Goal: Information Seeking & Learning: Check status

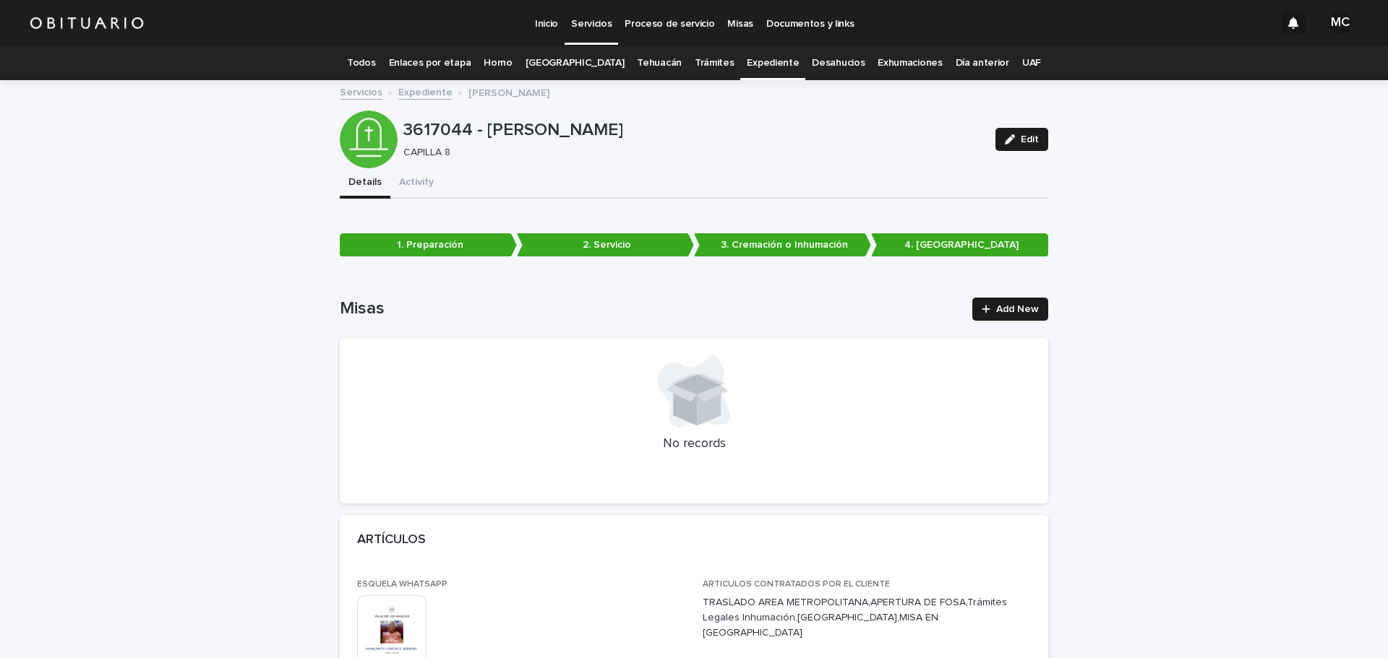
click at [695, 62] on link "Trámites" at bounding box center [715, 63] width 40 height 34
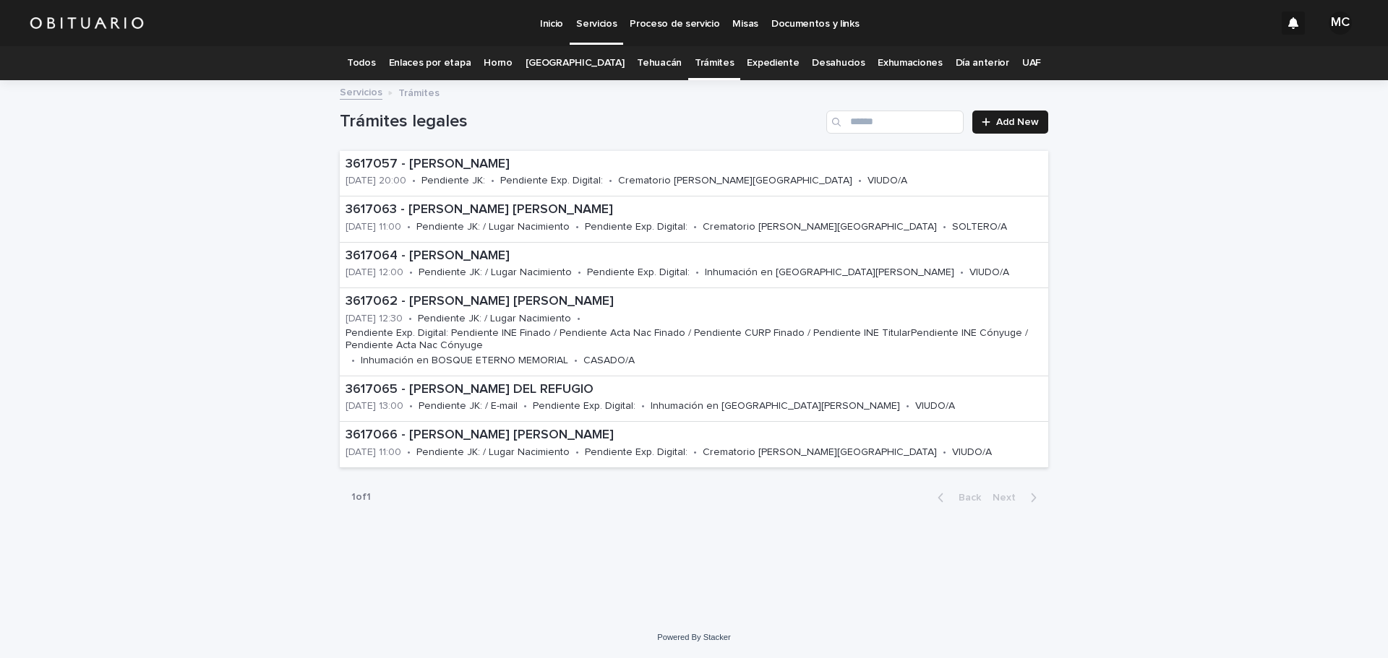
click at [767, 62] on link "Expediente" at bounding box center [773, 63] width 52 height 34
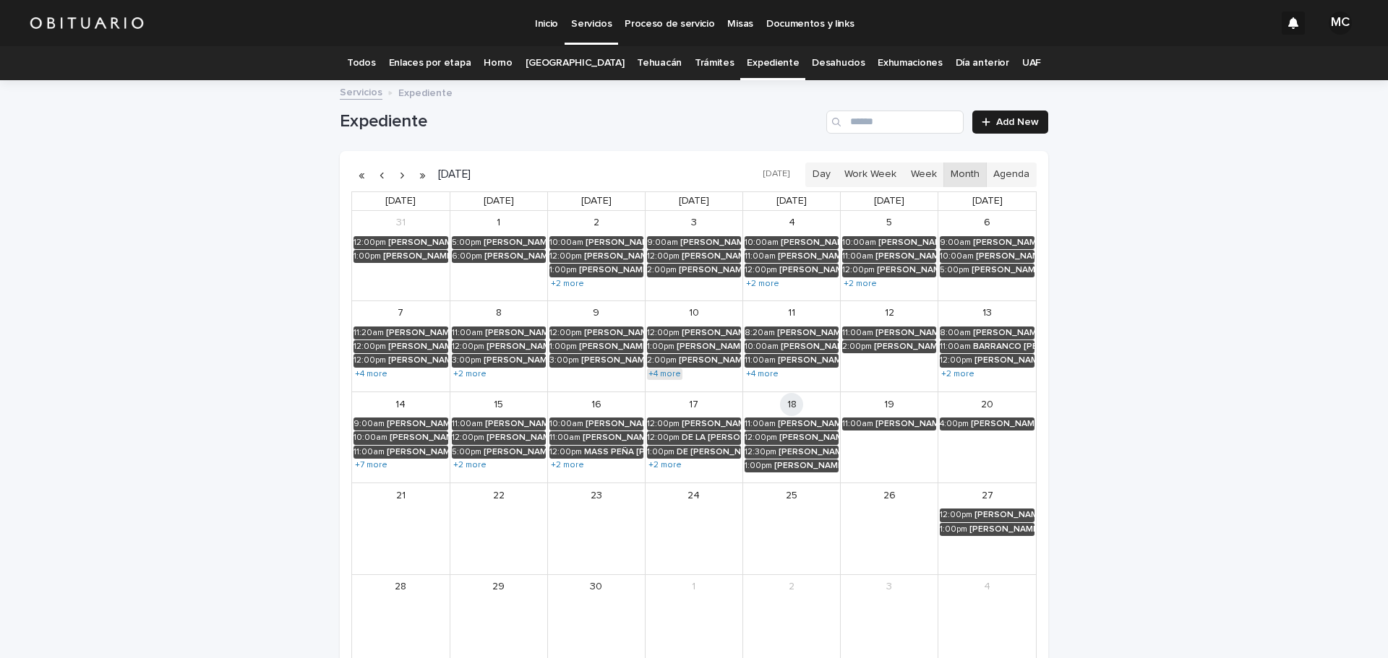
click at [663, 374] on link "+4 more" at bounding box center [664, 375] width 35 height 12
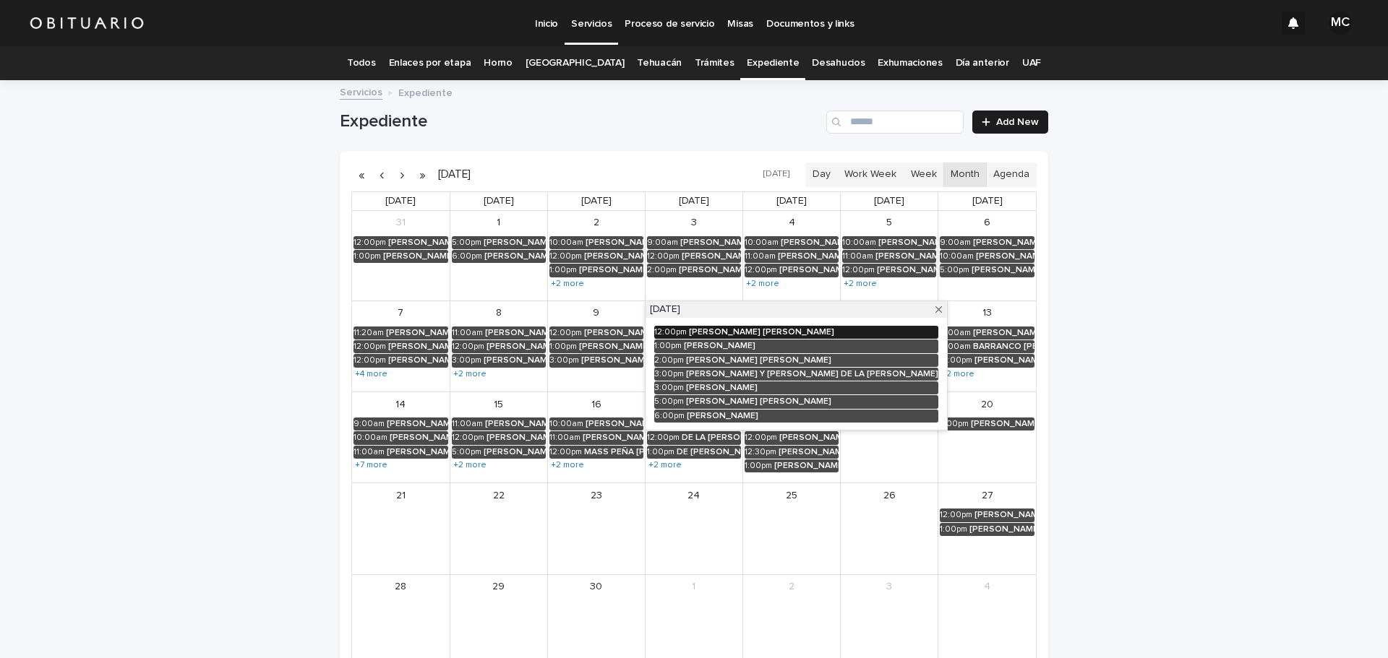
click at [690, 330] on div "[PERSON_NAME] [PERSON_NAME]" at bounding box center [813, 332] width 249 height 10
click at [825, 332] on div "[PERSON_NAME] [PERSON_NAME]" at bounding box center [813, 332] width 249 height 10
click at [645, 364] on div "September 10, 2025 12:00pm VELAZQUEZ CAMACHO JOSE LUIS 1:00pm LOZADA ORDOÑEZ CE…" at bounding box center [796, 366] width 303 height 130
click at [645, 366] on div "September 10, 2025 12:00pm VELAZQUEZ CAMACHO JOSE LUIS 1:00pm LOZADA ORDOÑEZ CE…" at bounding box center [796, 366] width 303 height 130
click at [663, 292] on div "× VELAZQUEZ CAMACHO JOSE LUIS September 10, 2025 (12:00 PM) - September 10, 202…" at bounding box center [771, 333] width 217 height 90
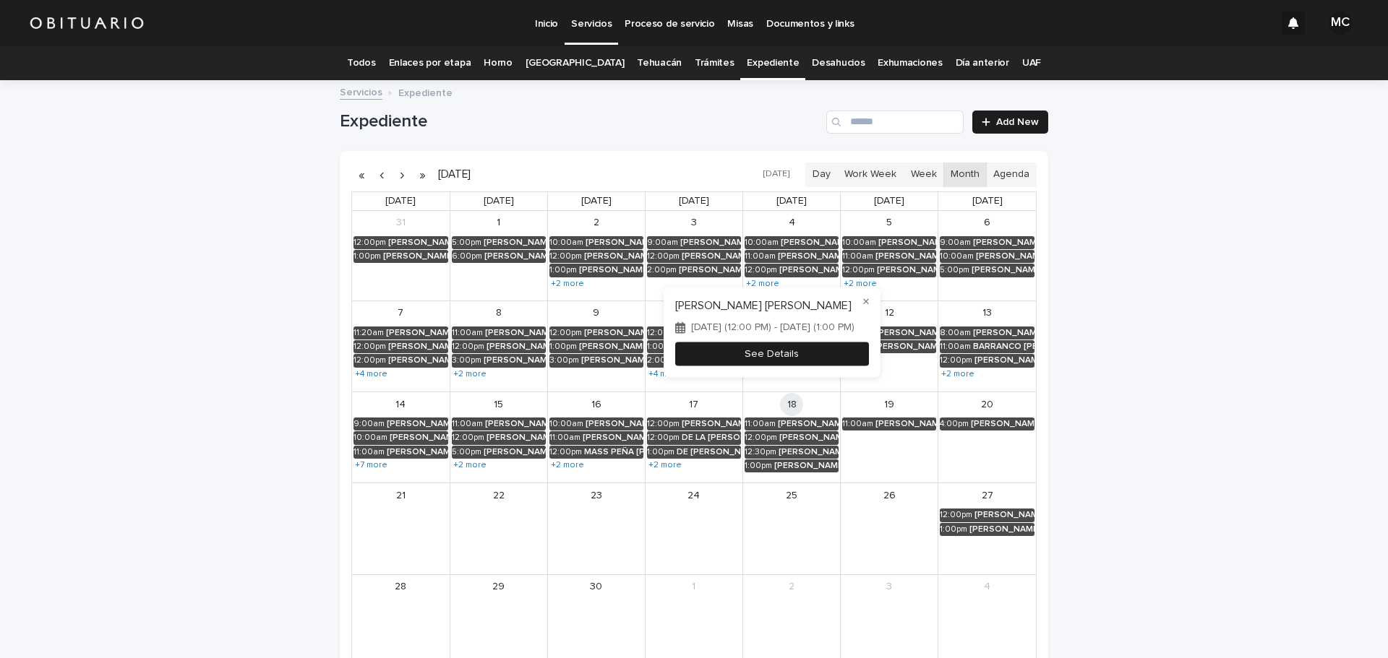
click at [681, 360] on button "See Details" at bounding box center [772, 355] width 194 height 24
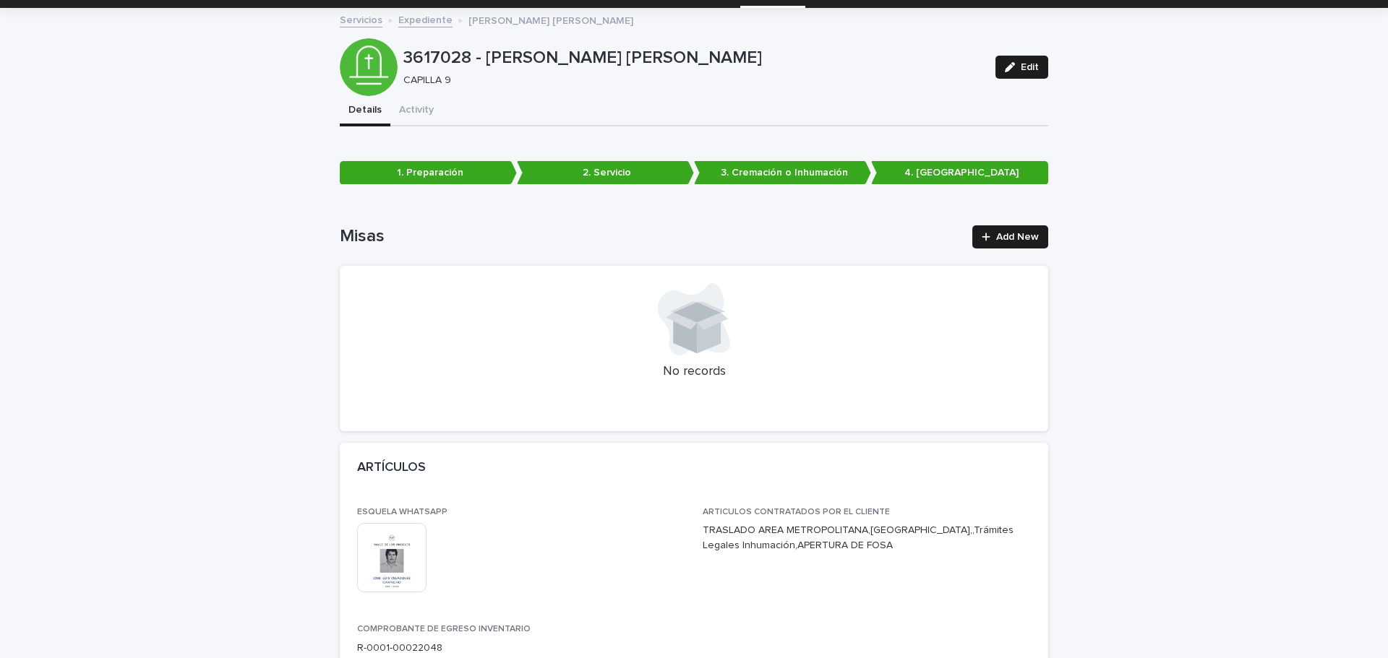
scroll to position [289, 0]
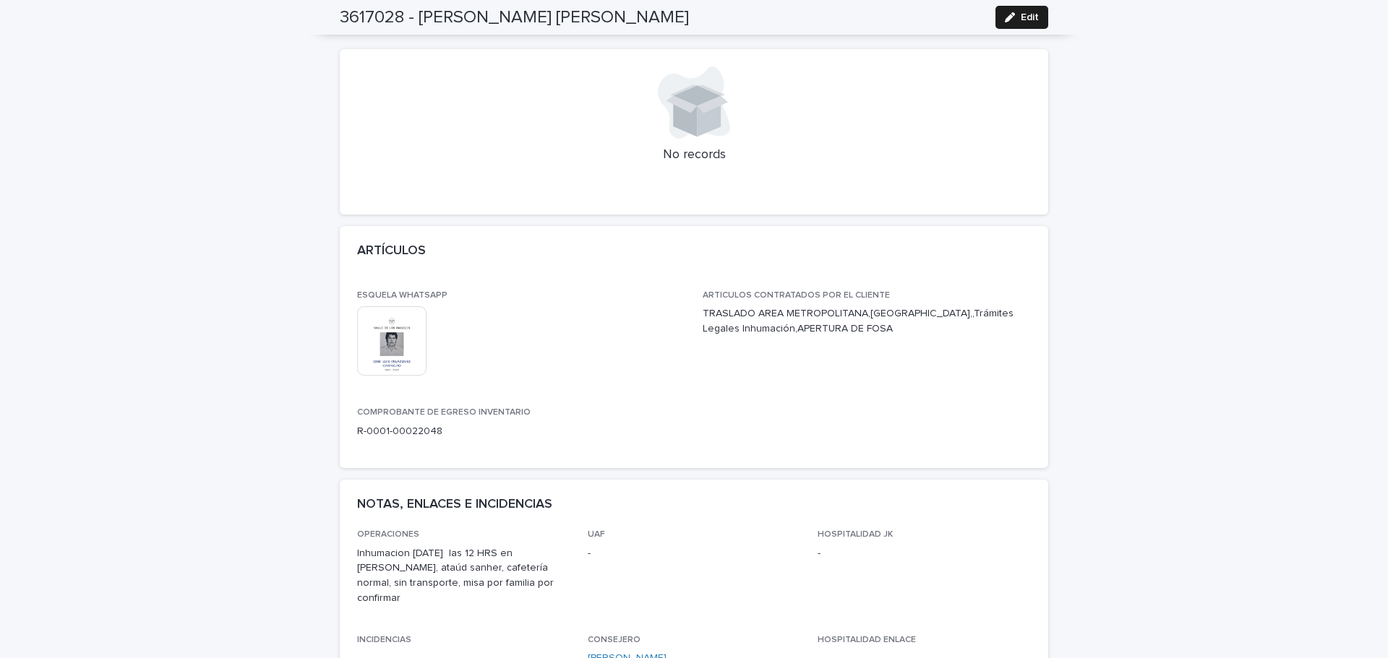
click at [394, 356] on img at bounding box center [391, 340] width 69 height 69
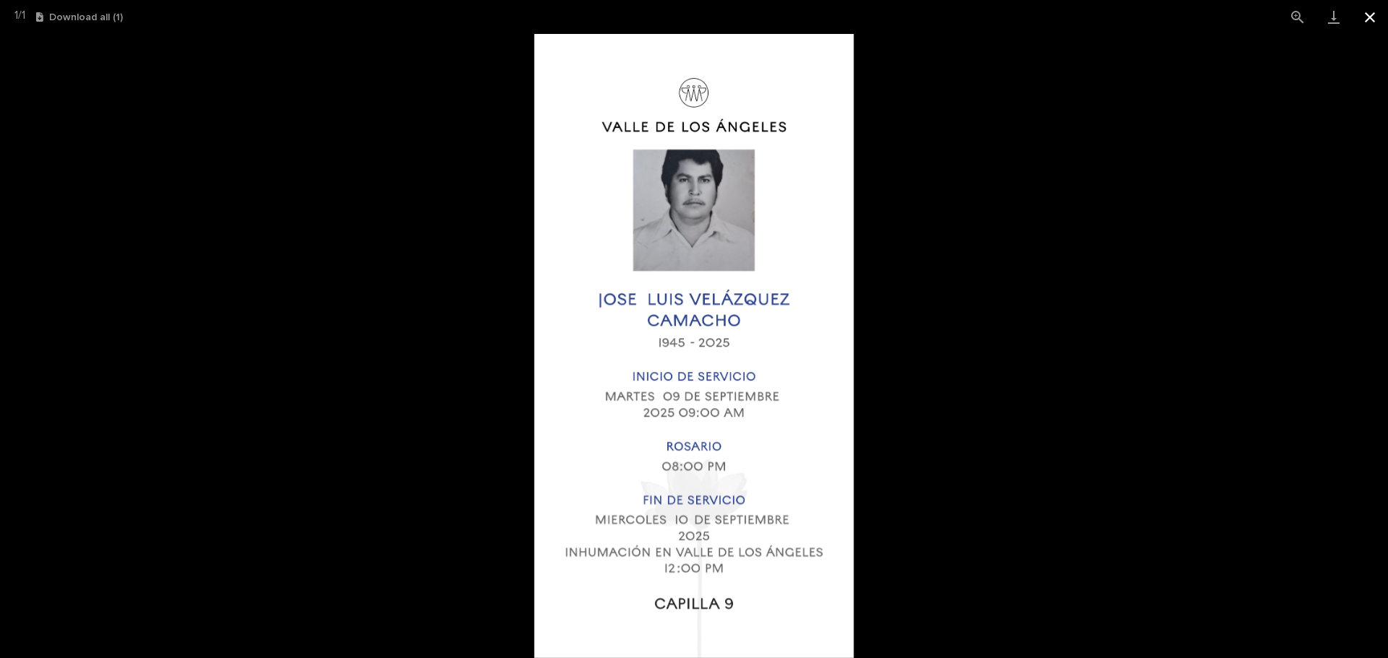
click at [1369, 17] on button "Close gallery" at bounding box center [1369, 17] width 36 height 34
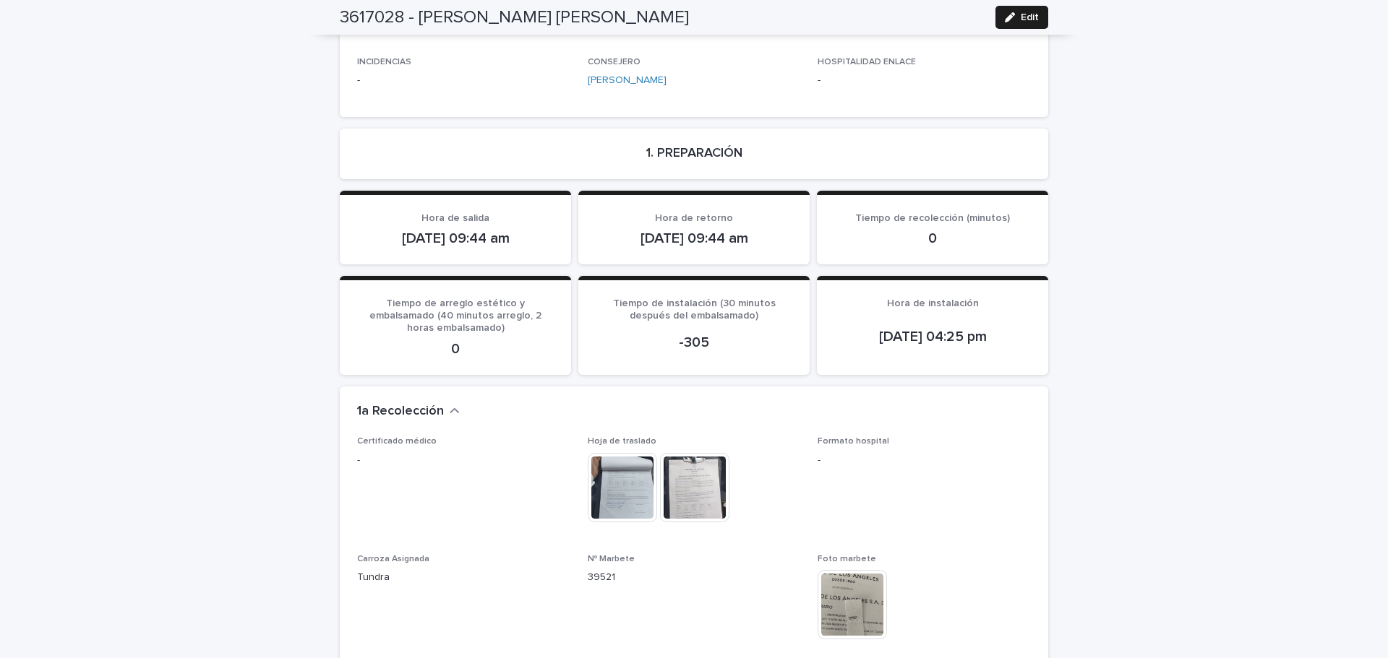
scroll to position [939, 0]
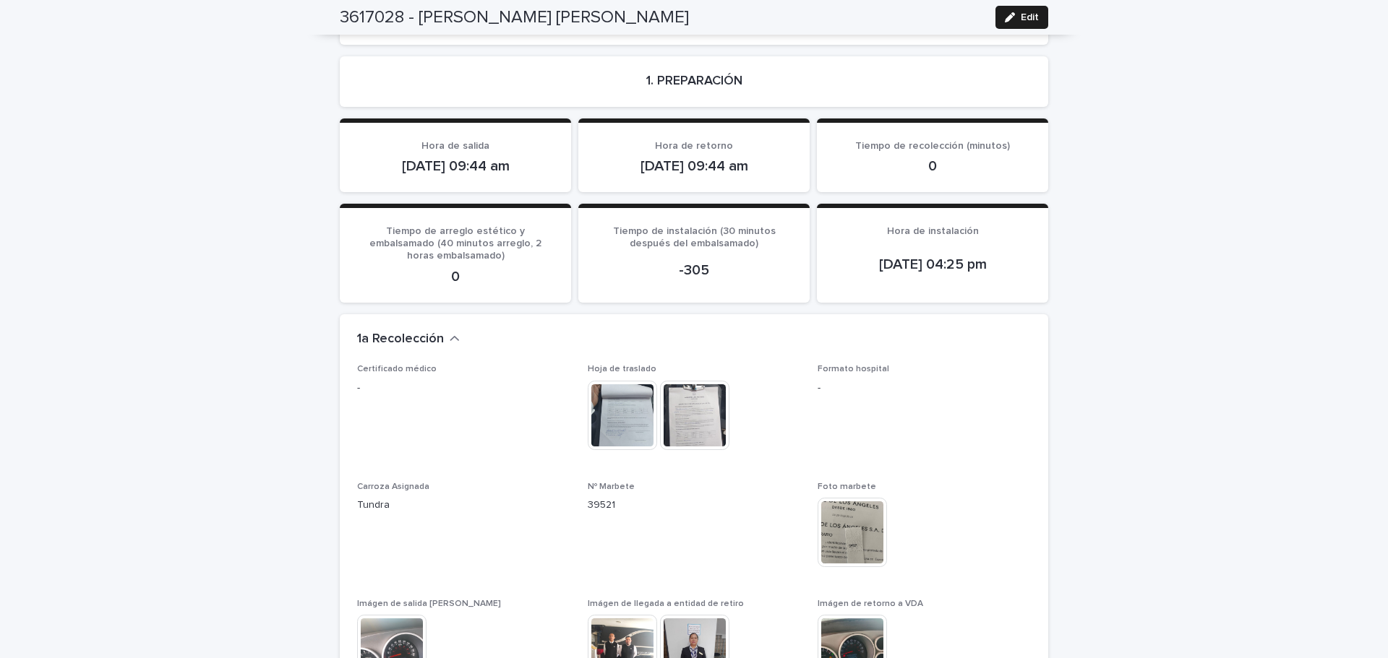
click at [628, 395] on img at bounding box center [622, 415] width 69 height 69
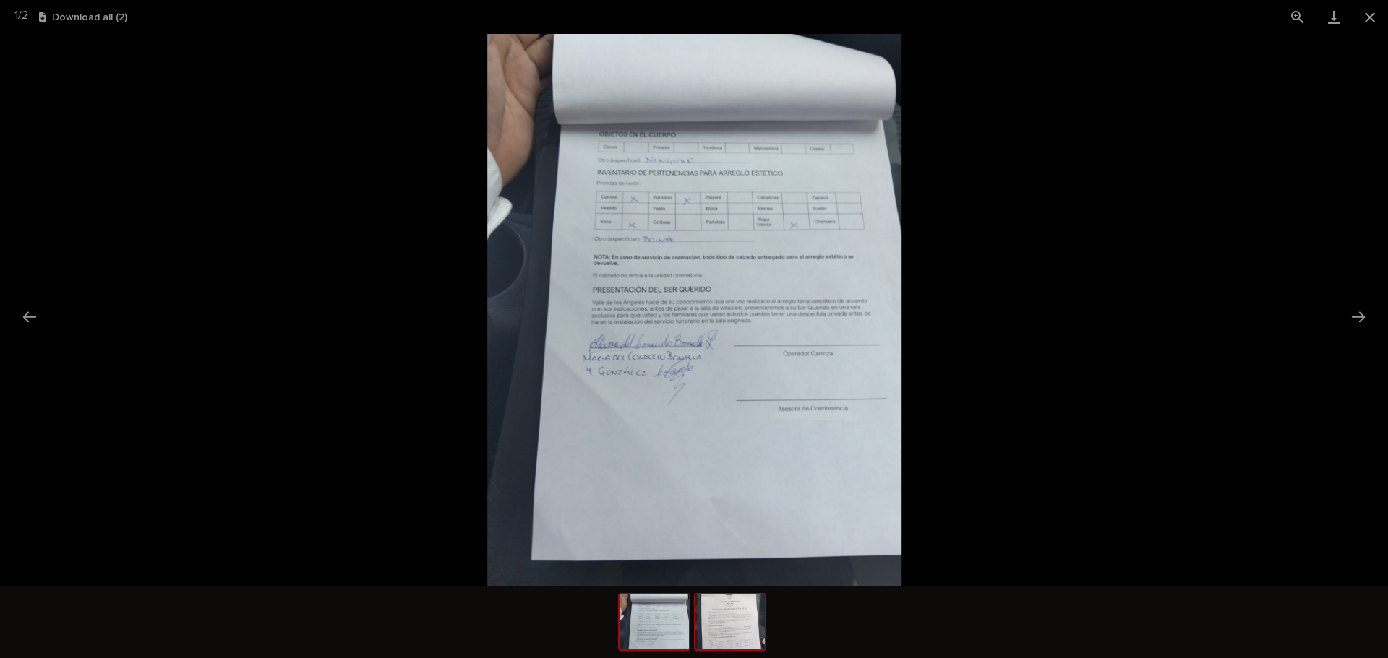
click at [747, 636] on img at bounding box center [729, 622] width 69 height 55
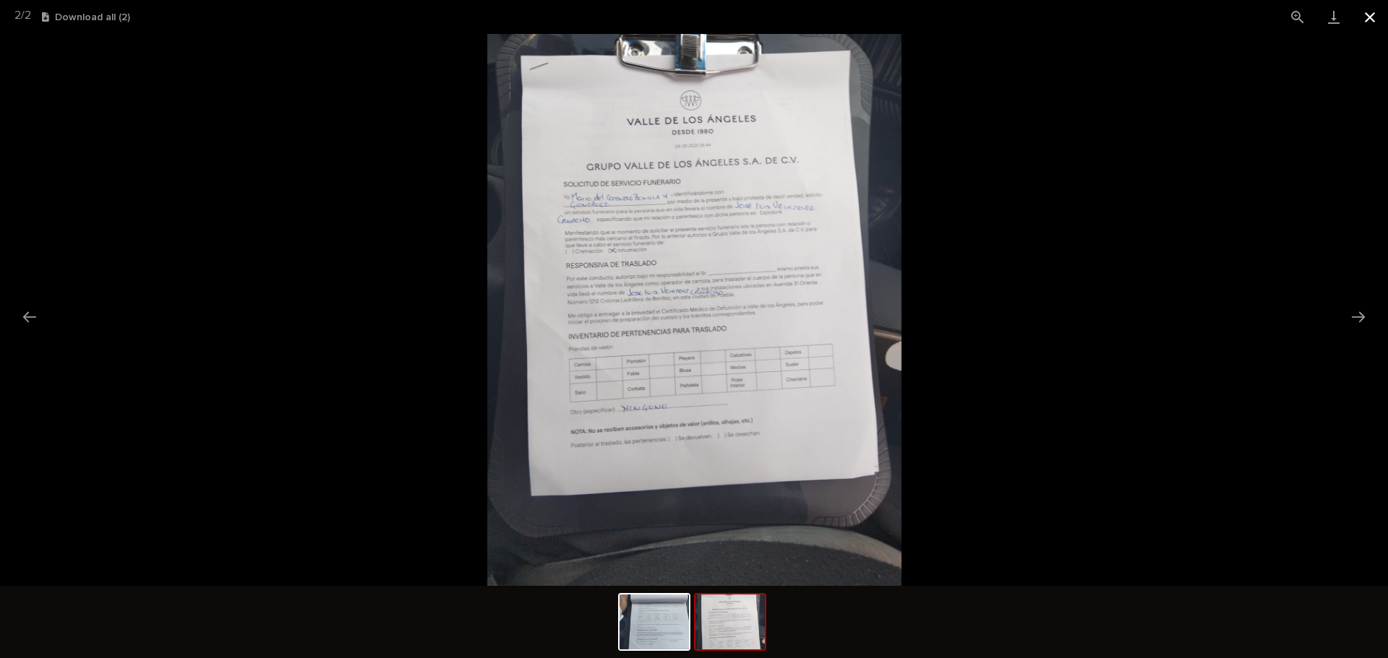
click at [1362, 22] on button "Close gallery" at bounding box center [1369, 17] width 36 height 34
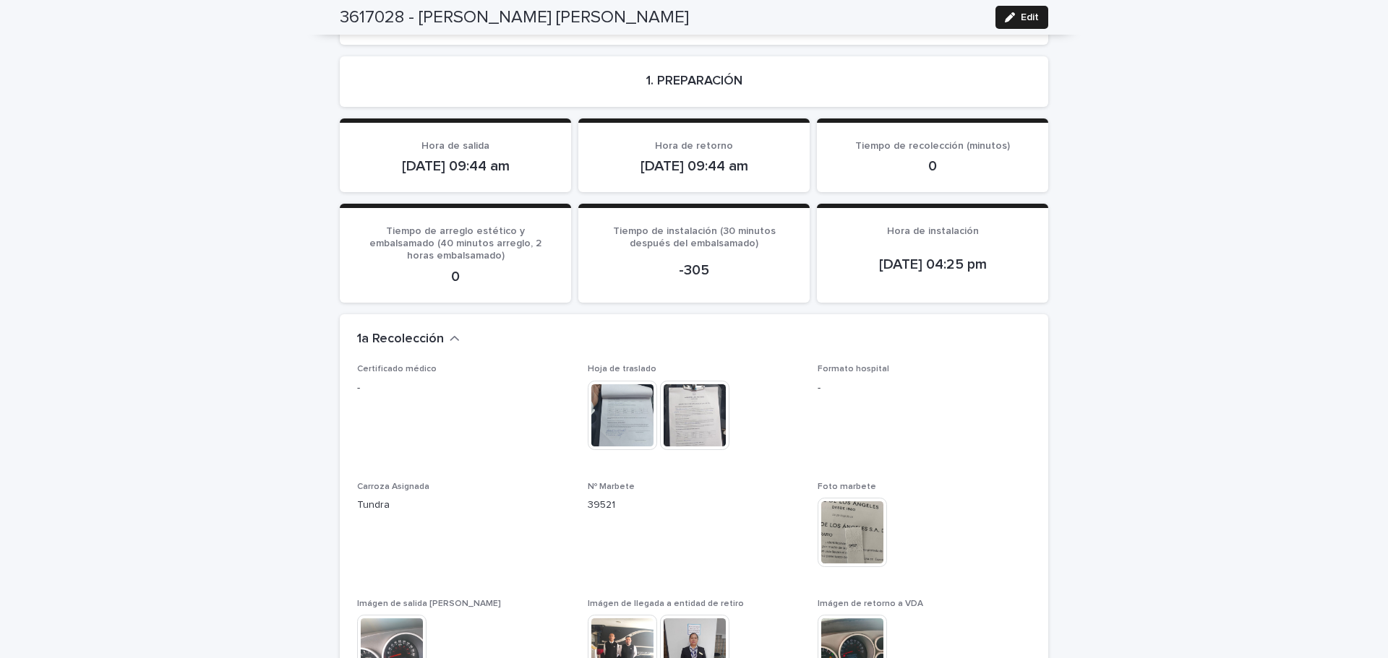
scroll to position [1229, 0]
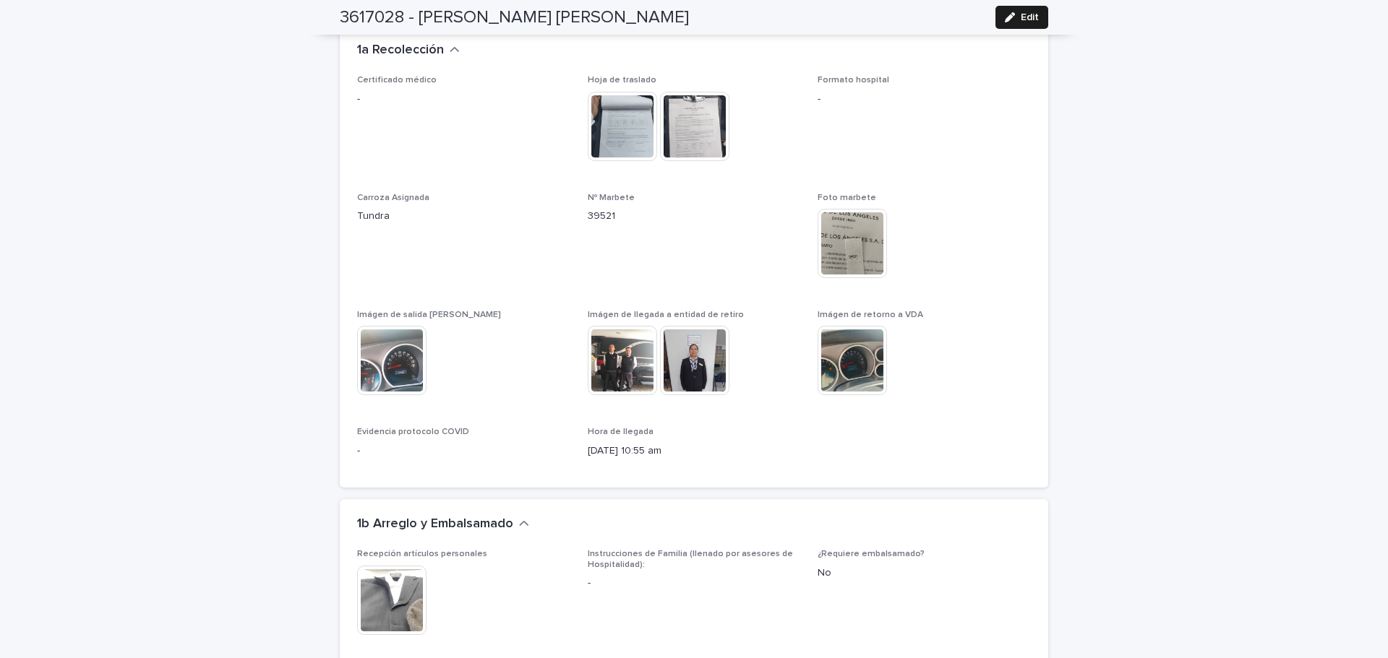
click at [697, 334] on img at bounding box center [694, 360] width 69 height 69
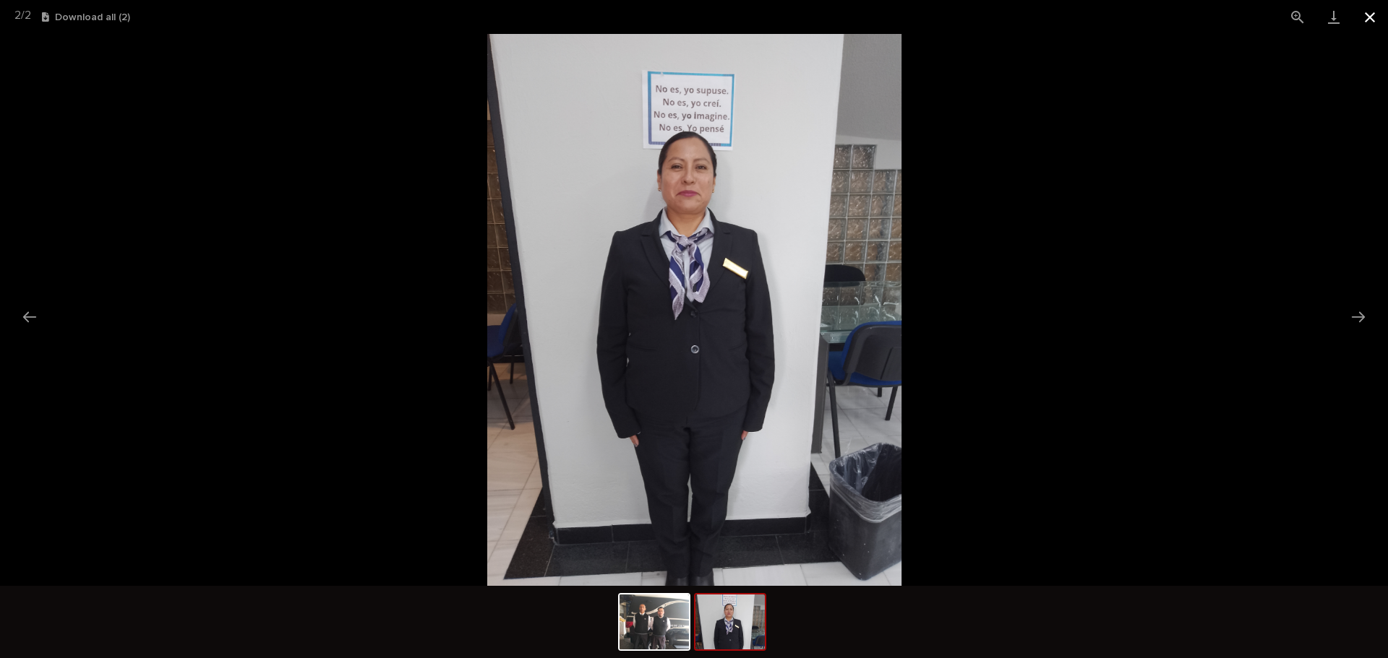
click at [1372, 24] on button "Close gallery" at bounding box center [1369, 17] width 36 height 34
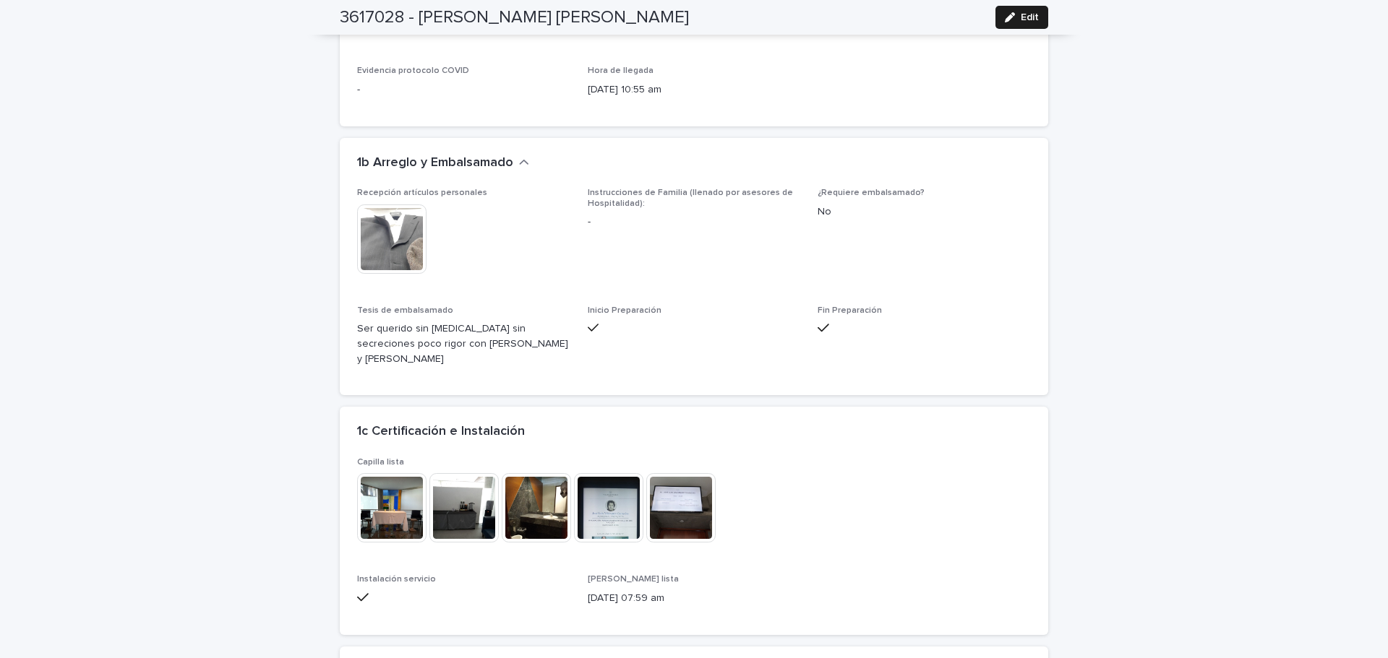
scroll to position [1301, 0]
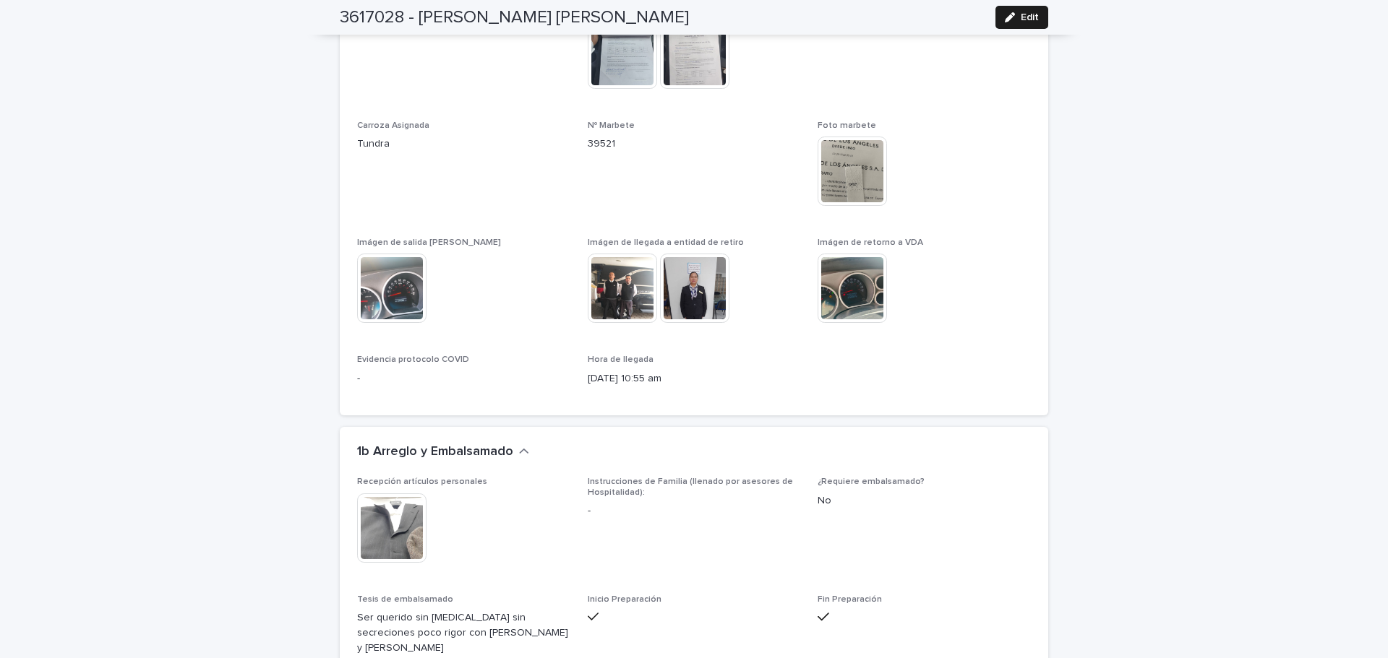
click at [619, 259] on img at bounding box center [622, 288] width 69 height 69
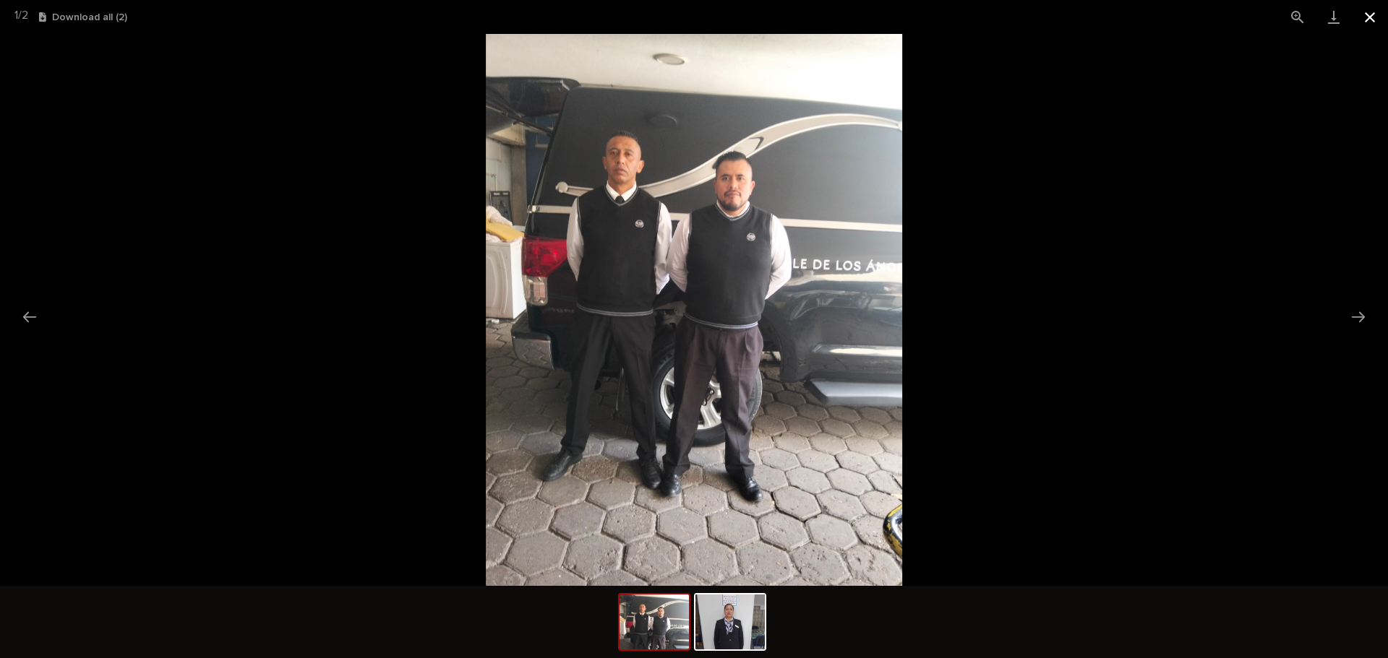
click at [1379, 15] on button "Close gallery" at bounding box center [1369, 17] width 36 height 34
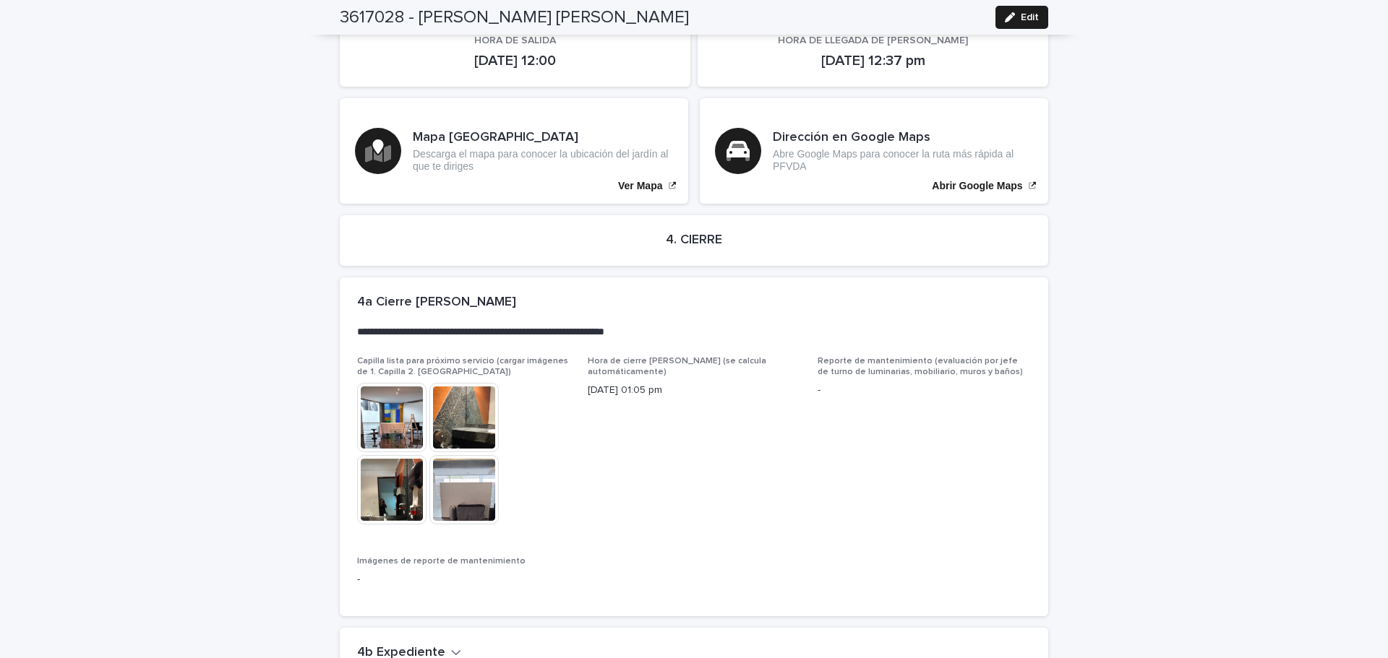
scroll to position [3152, 0]
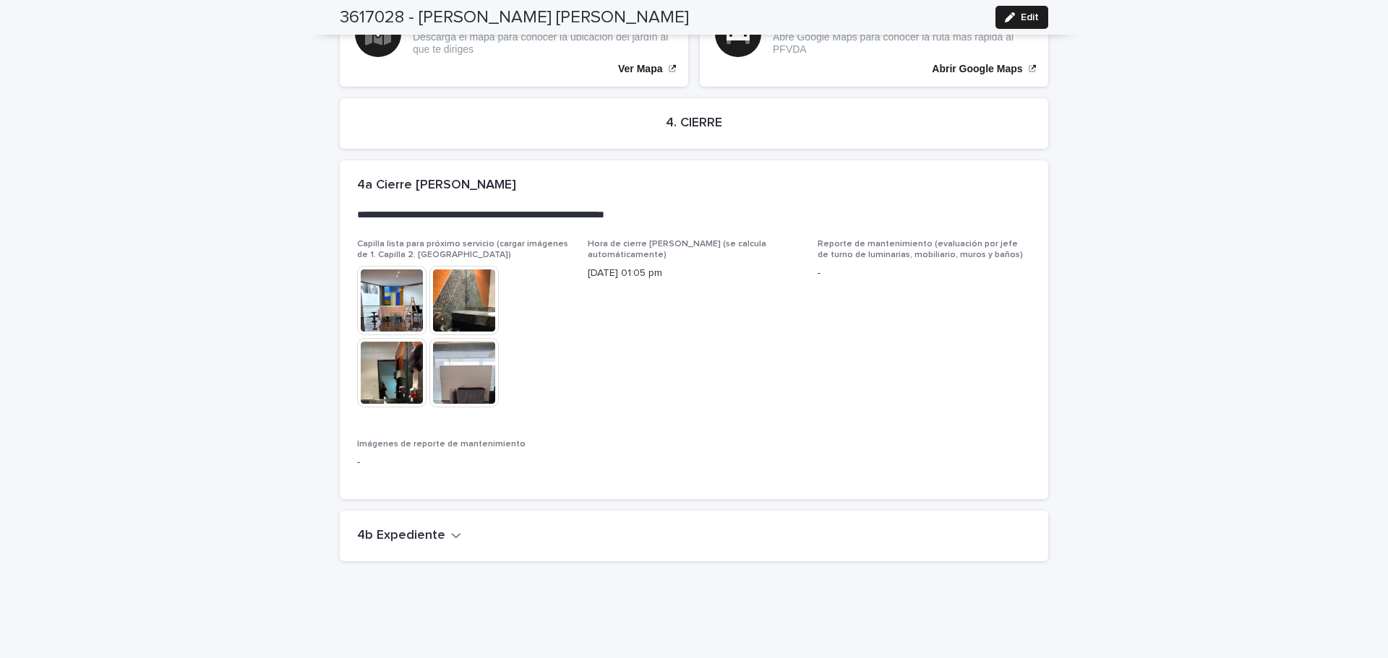
click at [424, 528] on h2 "4b Expediente" at bounding box center [401, 536] width 88 height 16
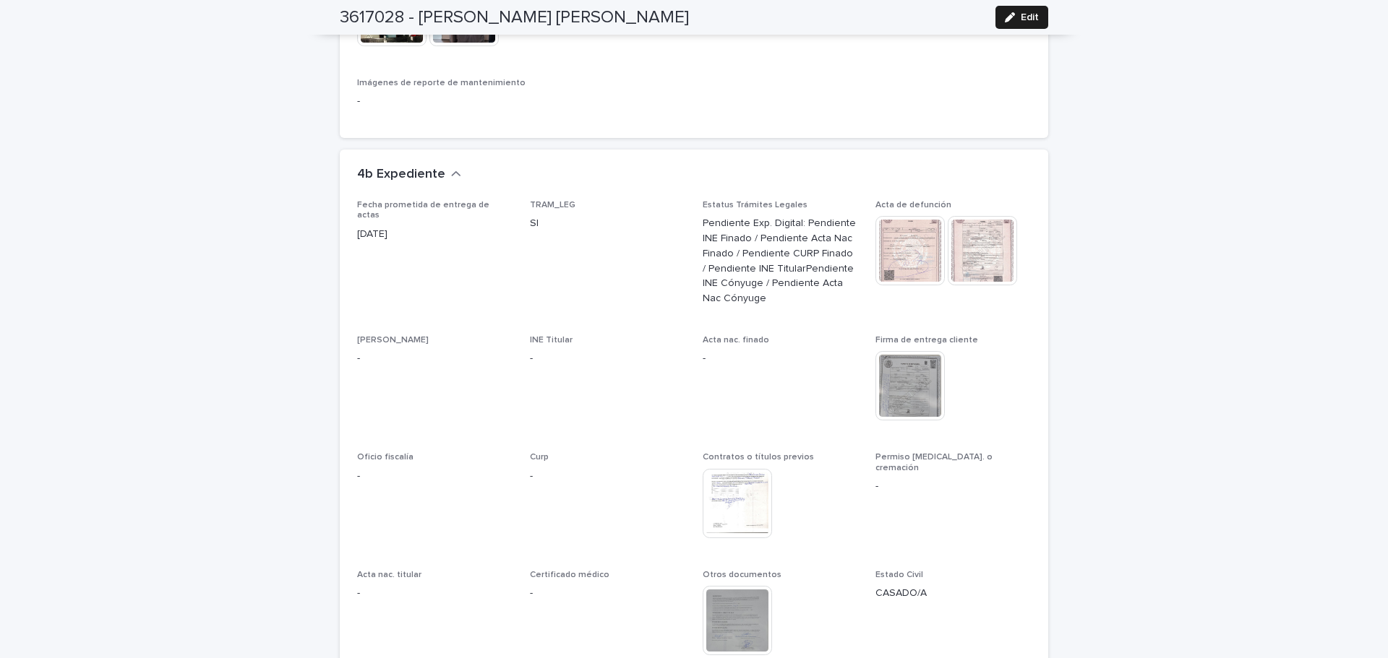
scroll to position [3586, 0]
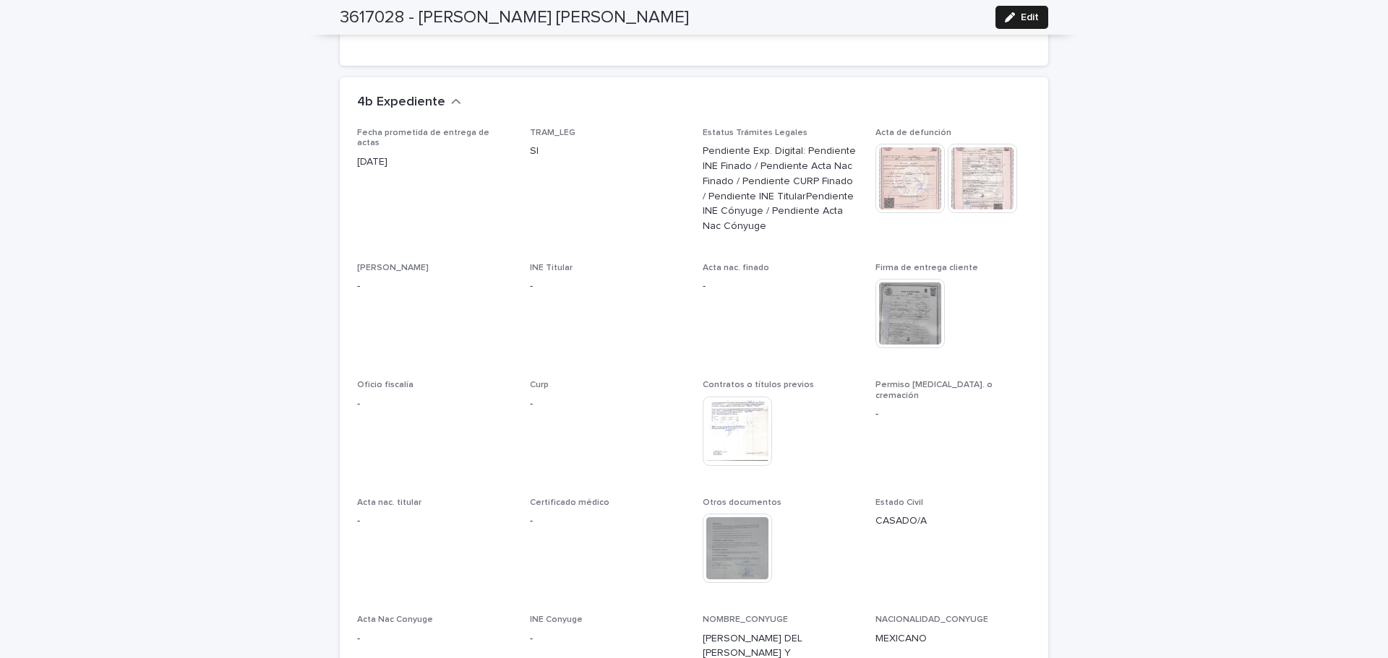
click at [747, 405] on img at bounding box center [736, 431] width 69 height 69
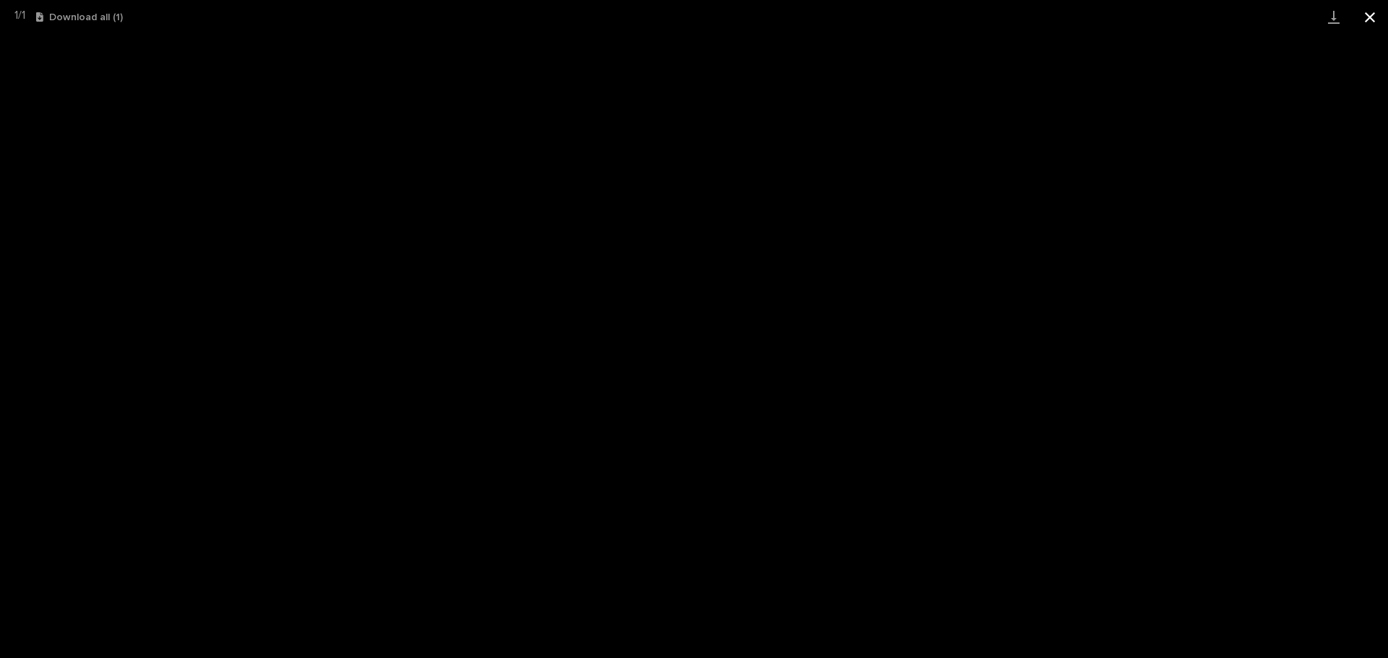
click at [1374, 22] on button "Close gallery" at bounding box center [1369, 17] width 36 height 34
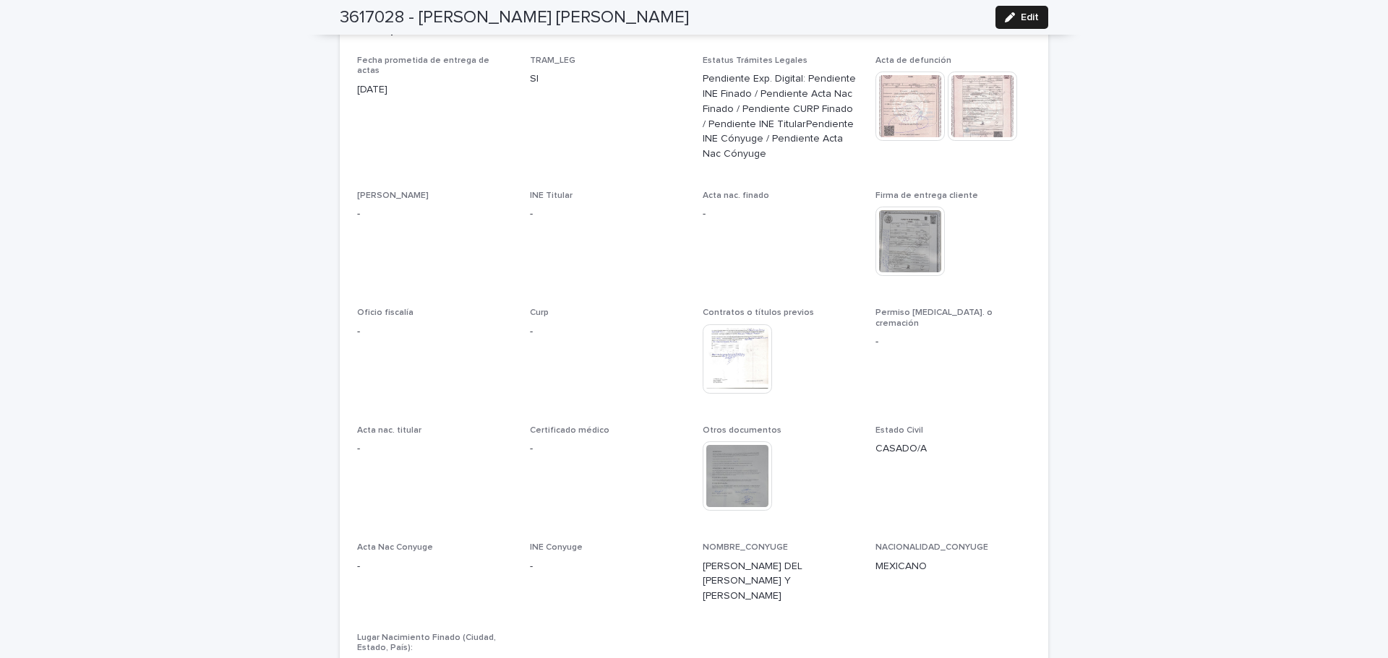
scroll to position [3731, 0]
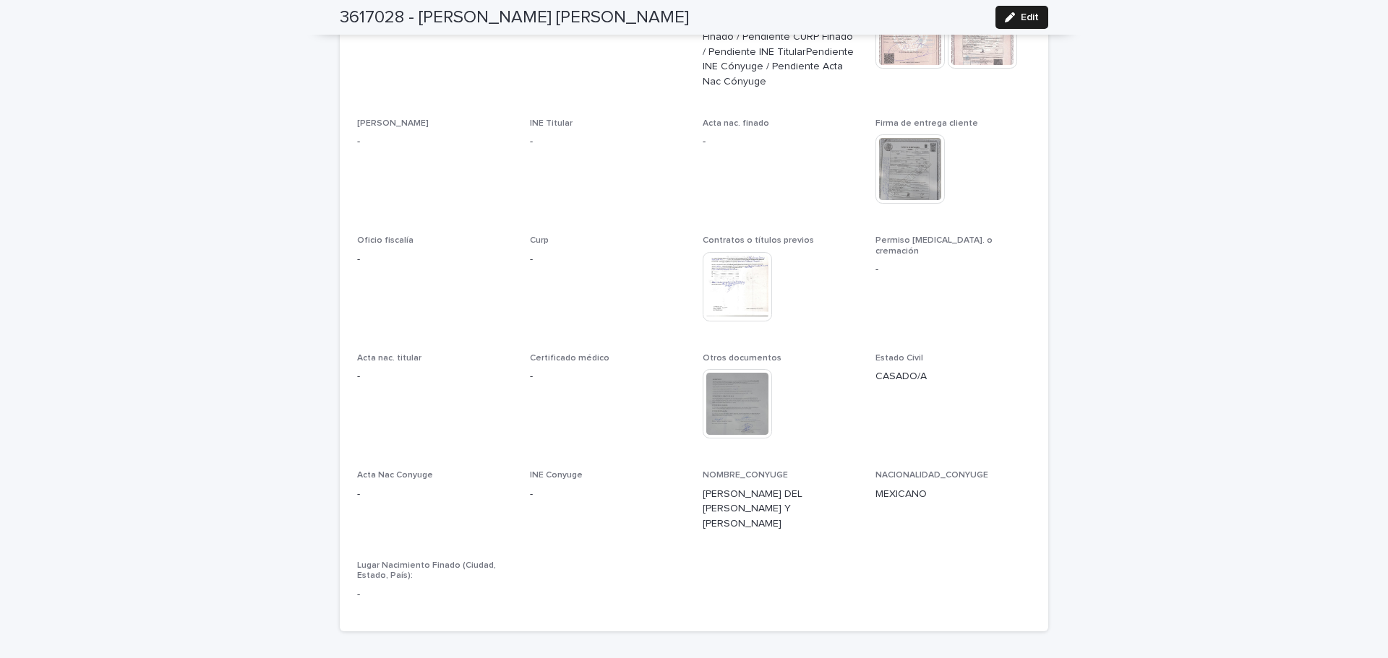
click at [727, 370] on img at bounding box center [736, 403] width 69 height 69
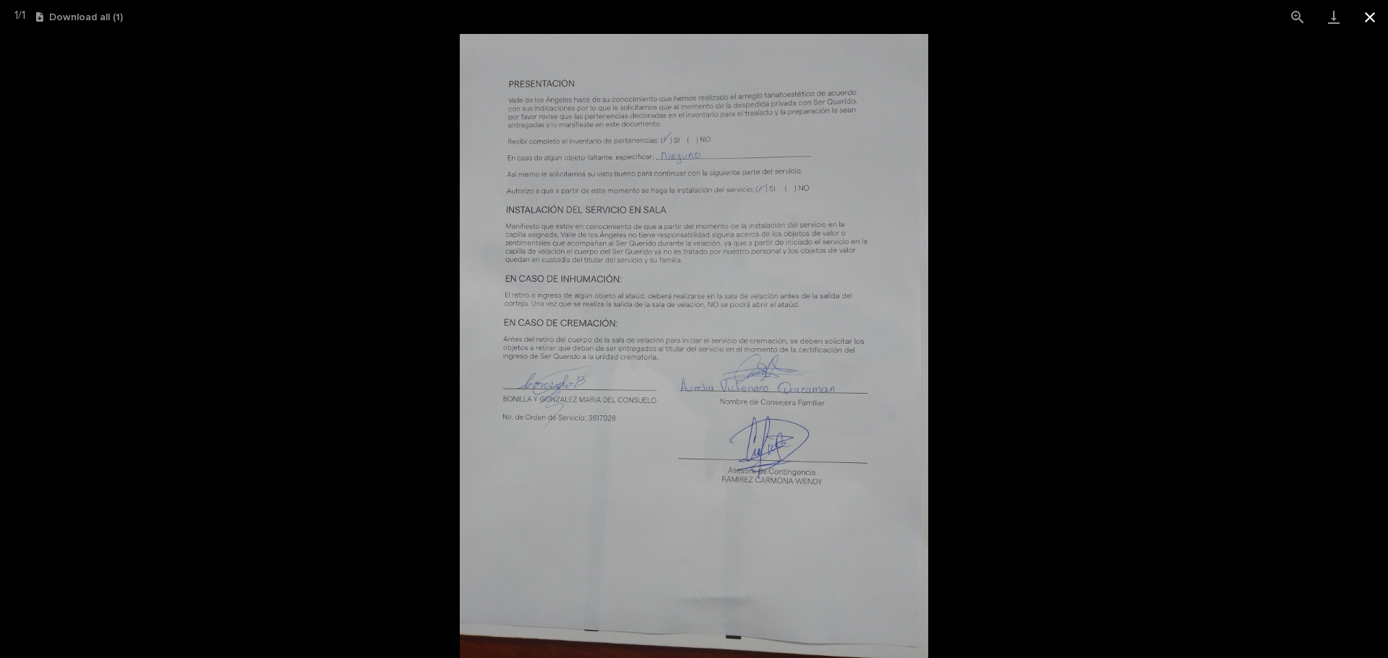
click at [1375, 15] on button "Close gallery" at bounding box center [1369, 17] width 36 height 34
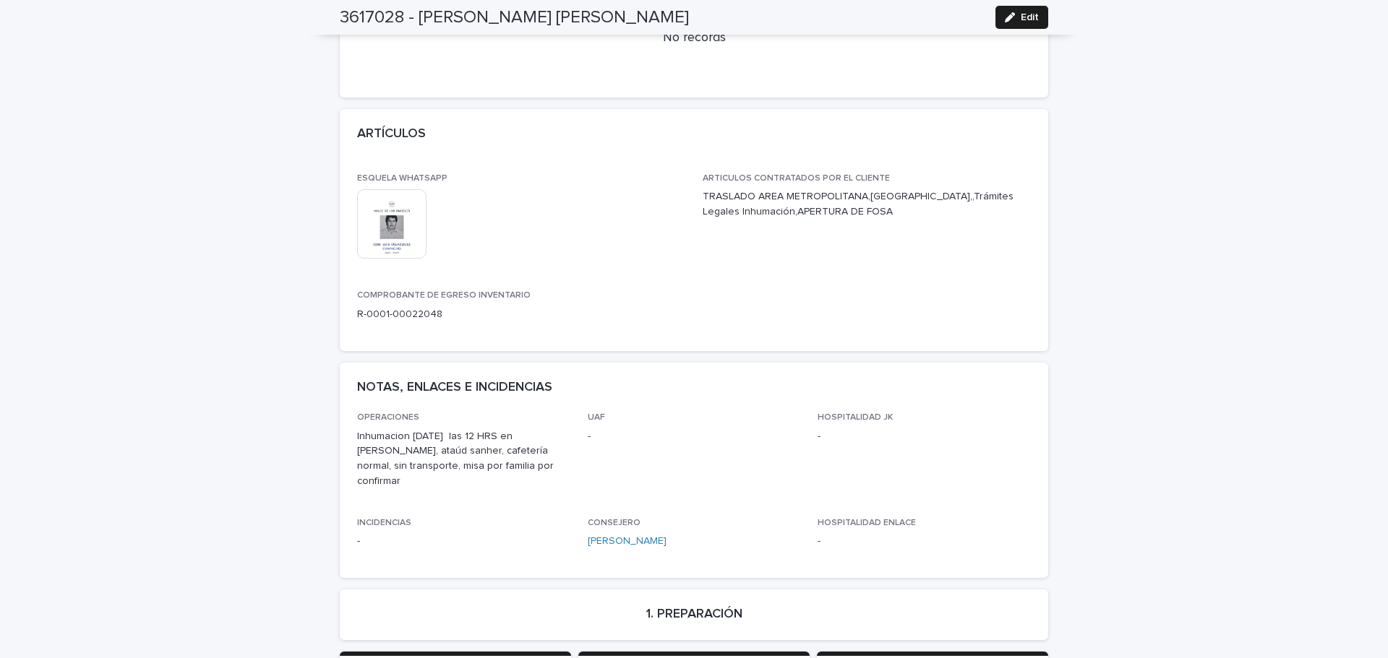
scroll to position [0, 0]
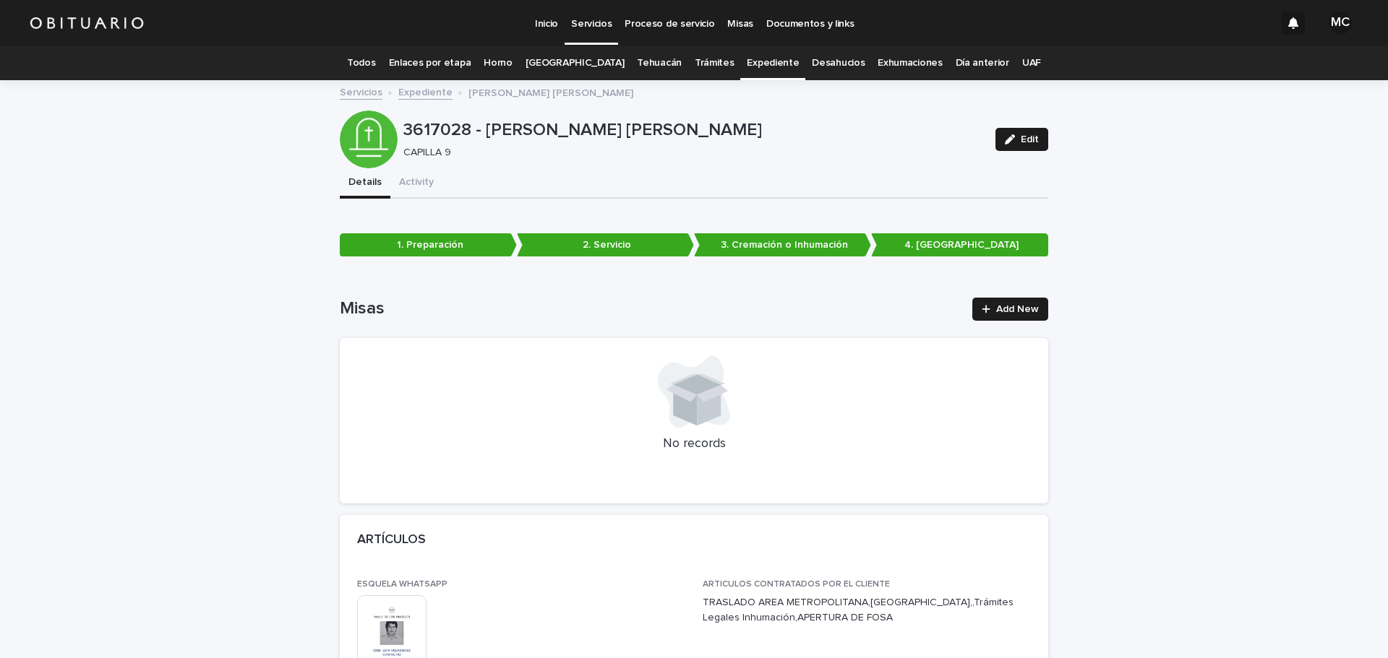
click at [415, 91] on link "Expediente" at bounding box center [425, 91] width 54 height 17
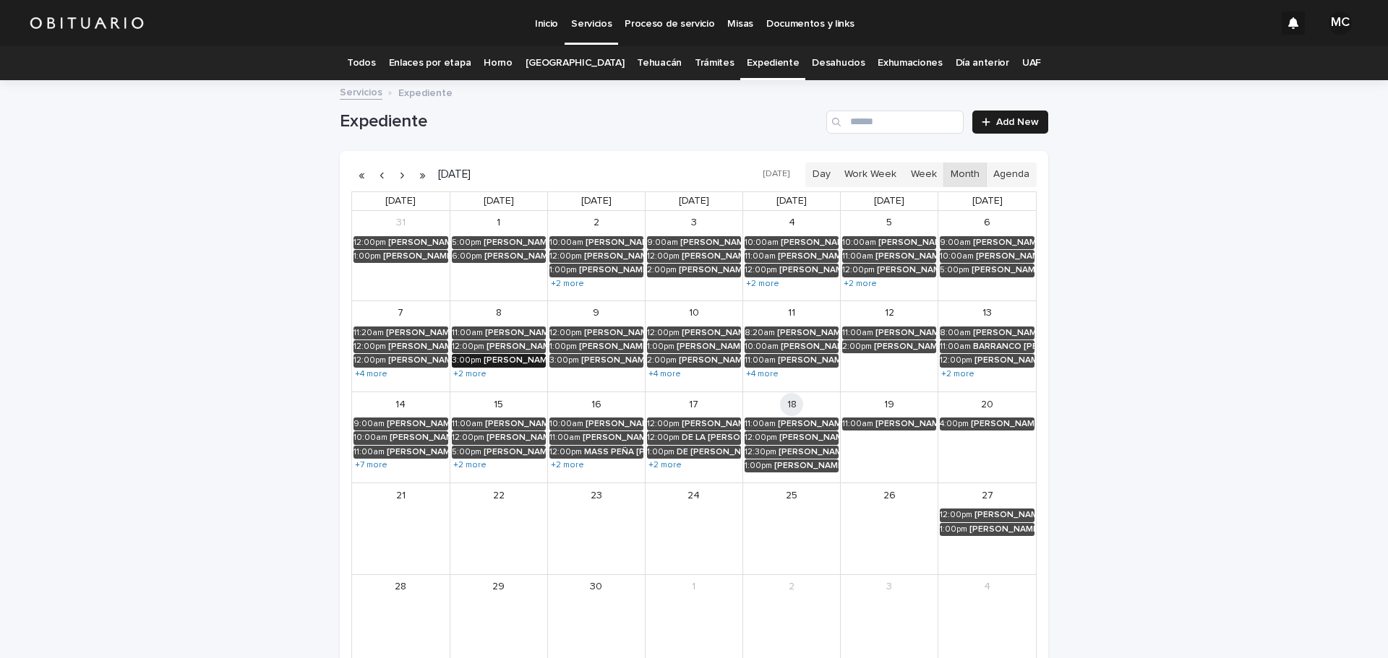
click at [483, 358] on div "[PERSON_NAME][DEMOGRAPHIC_DATA]" at bounding box center [514, 361] width 62 height 10
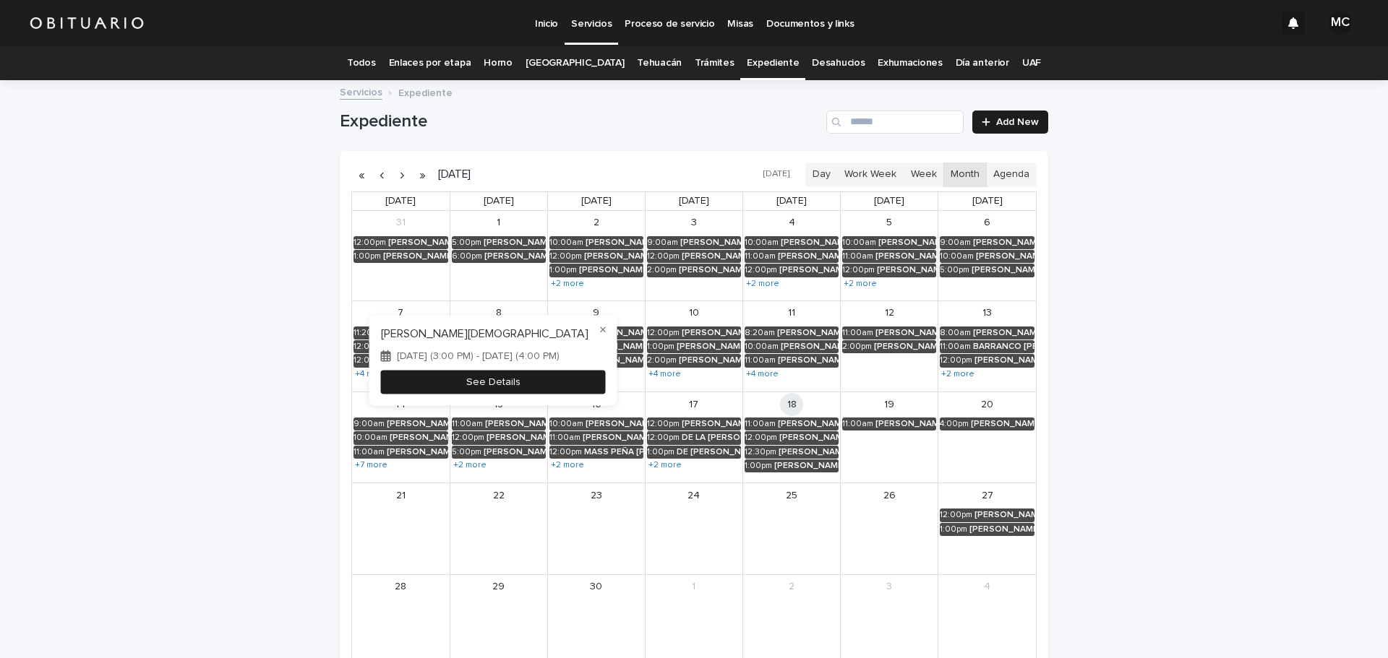
click at [499, 390] on button "See Details" at bounding box center [493, 383] width 225 height 24
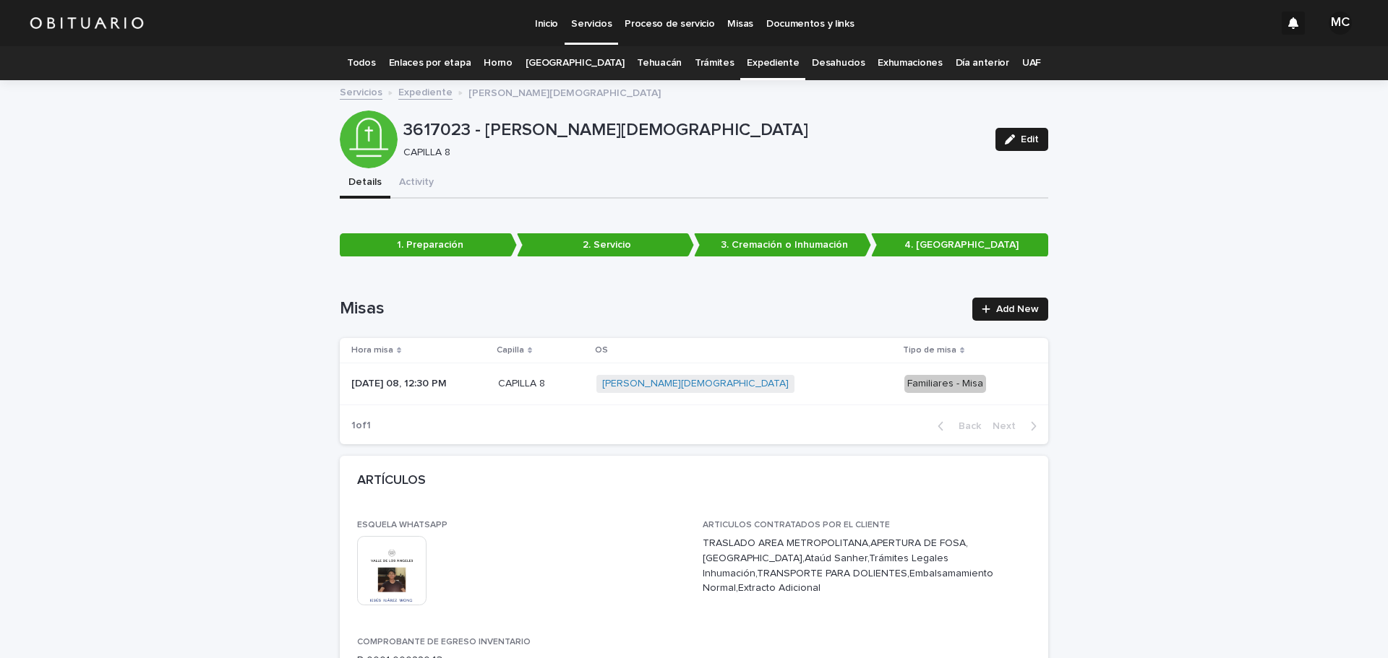
click at [415, 92] on link "Expediente" at bounding box center [425, 91] width 54 height 17
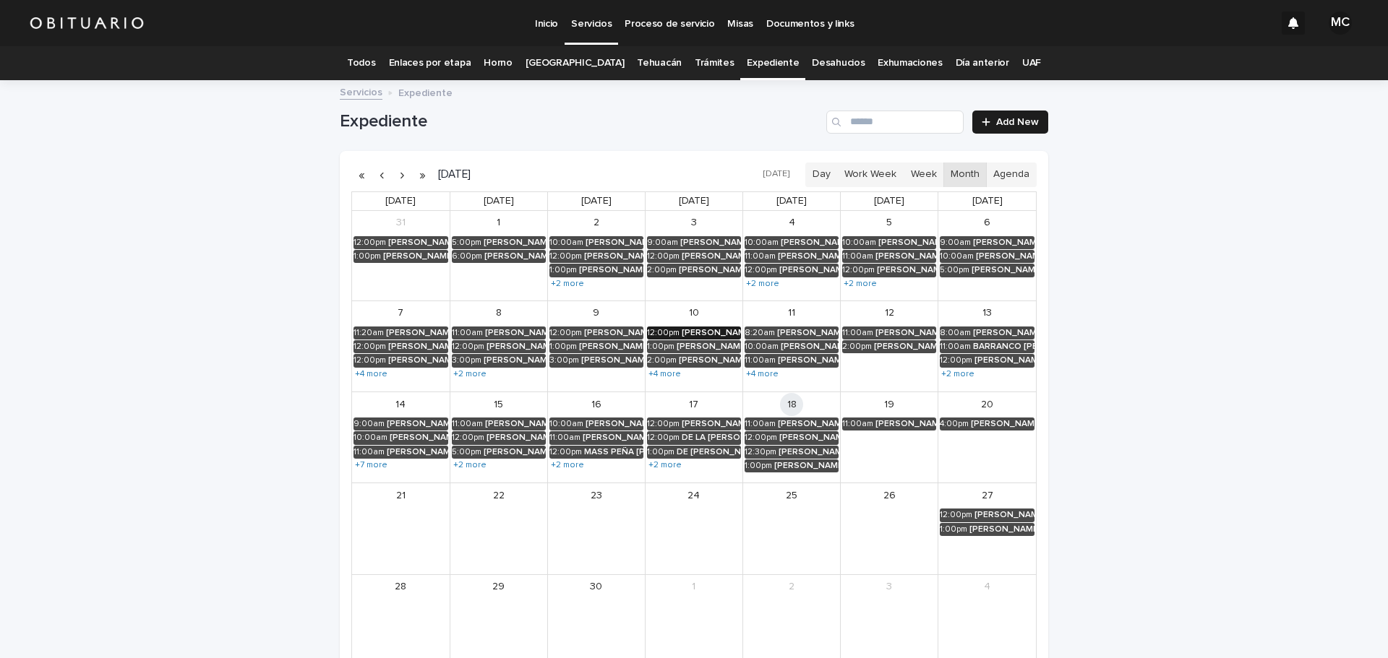
click at [682, 328] on div "[PERSON_NAME] [PERSON_NAME]" at bounding box center [710, 333] width 59 height 10
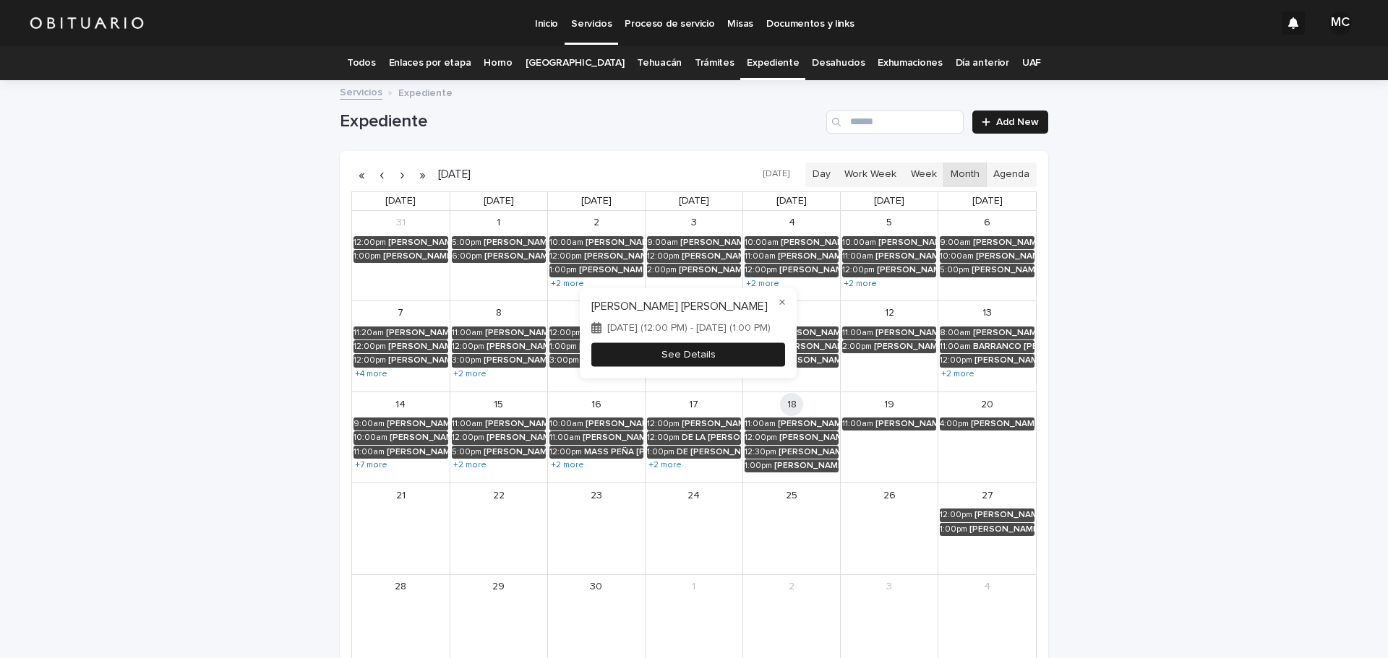
click at [675, 356] on button "See Details" at bounding box center [688, 355] width 194 height 24
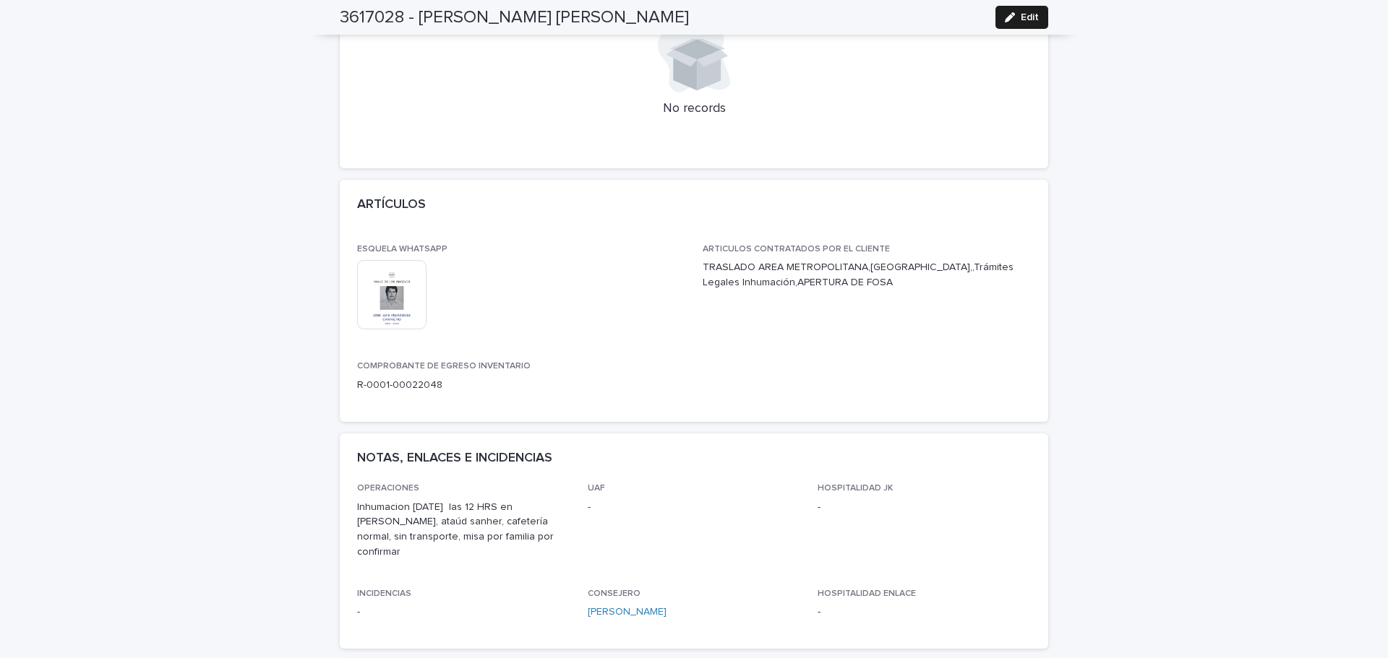
scroll to position [119, 0]
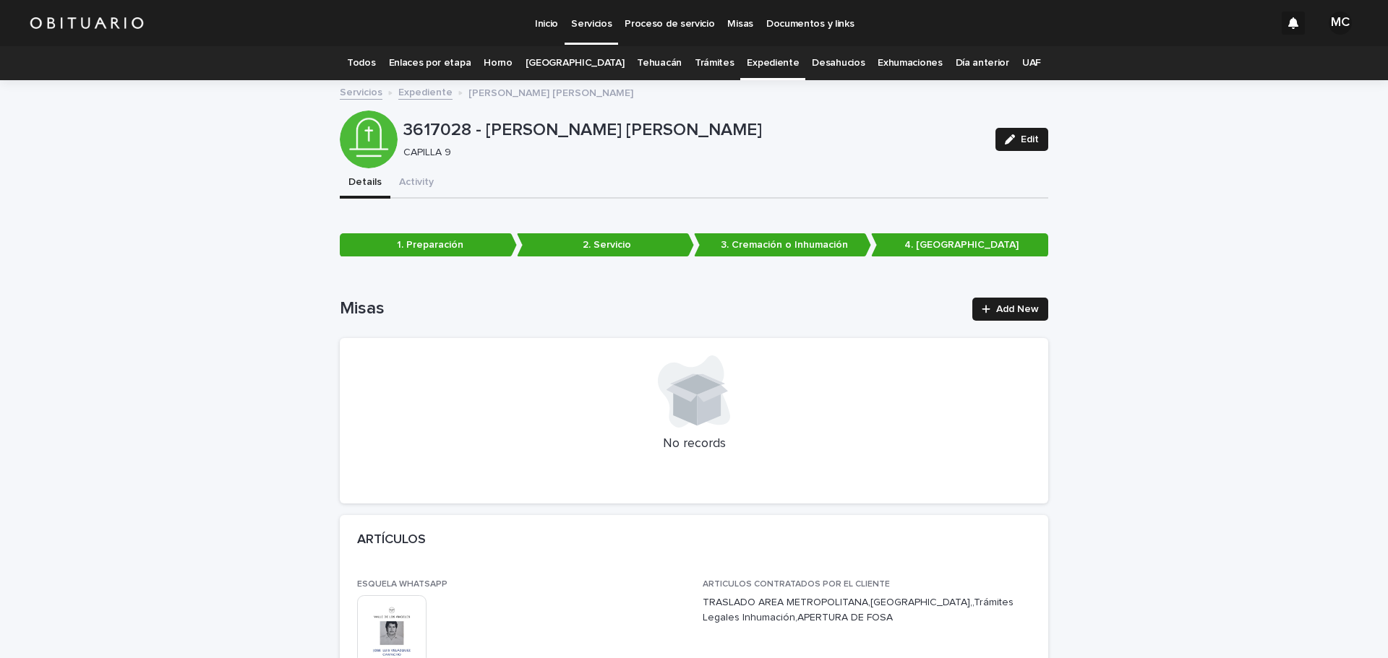
click at [749, 62] on link "Expediente" at bounding box center [773, 63] width 52 height 34
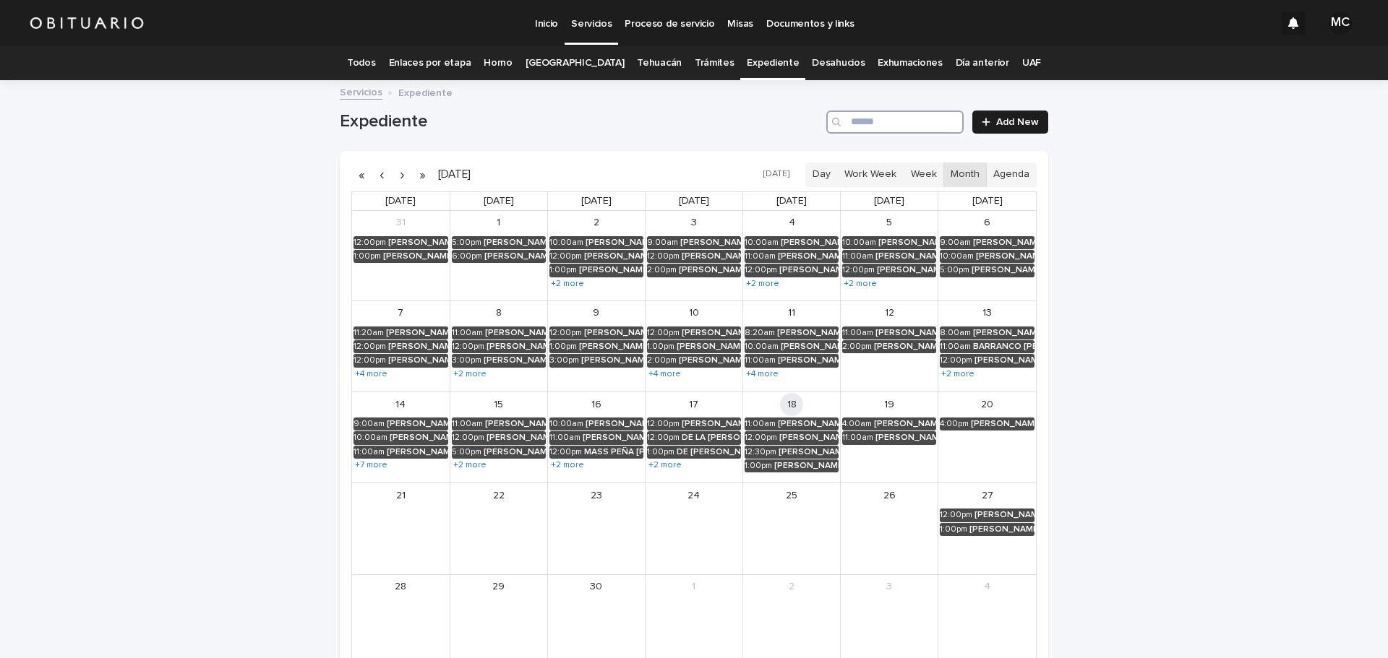
click at [859, 119] on input "Search" at bounding box center [894, 122] width 137 height 23
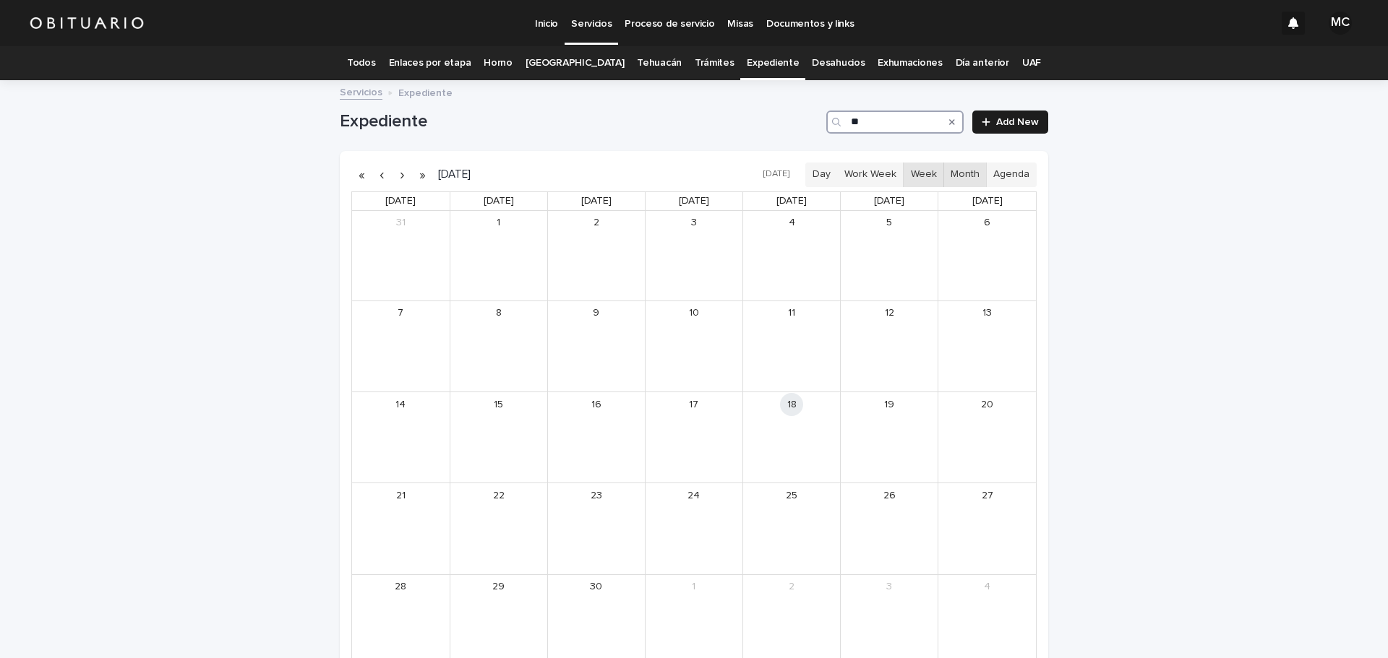
type input "*"
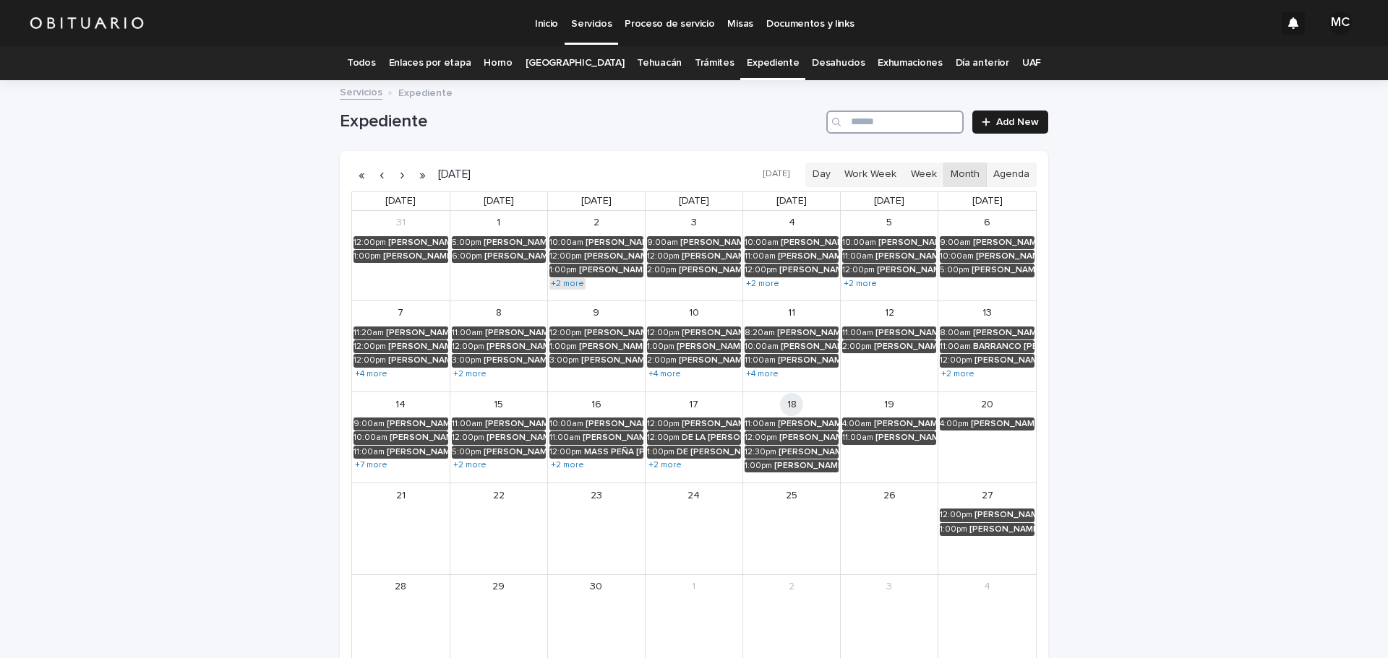
click at [560, 285] on link "+2 more" at bounding box center [567, 284] width 36 height 12
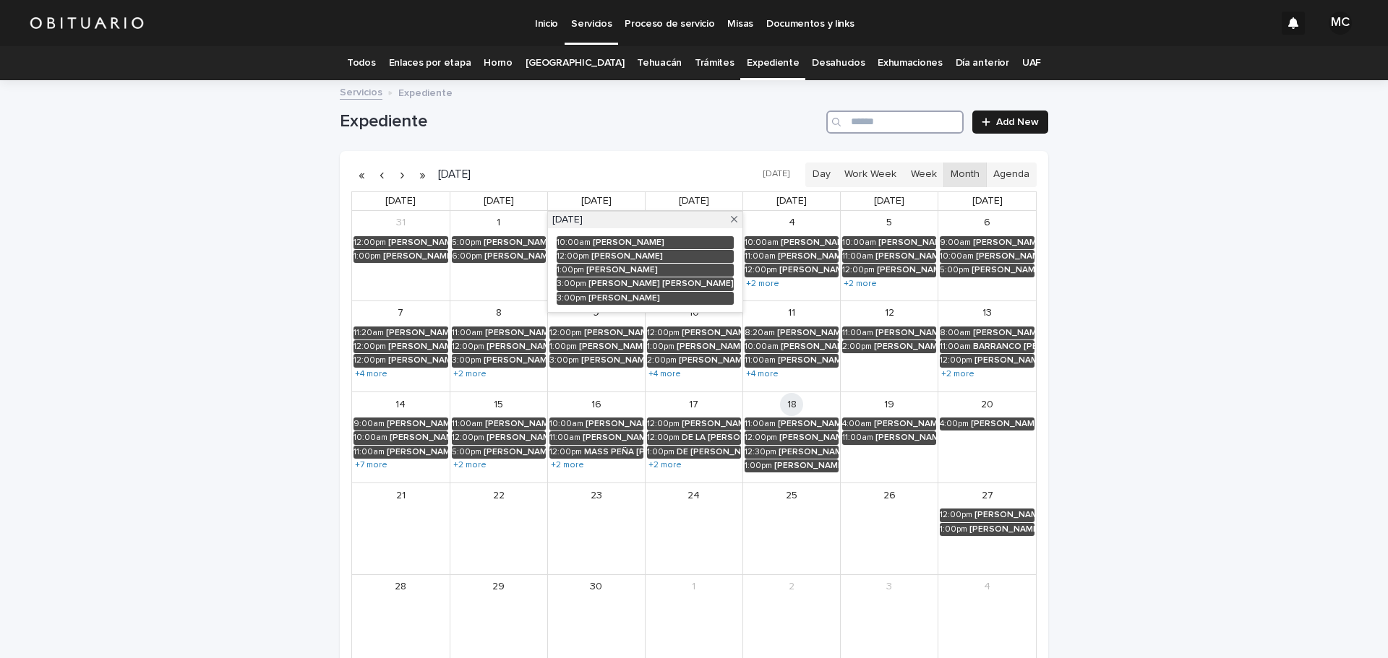
click at [753, 298] on div "4 10:00am [PERSON_NAME] Y [PERSON_NAME] 11:00am [PERSON_NAME] DE [GEOGRAPHIC_DA…" at bounding box center [791, 256] width 97 height 90
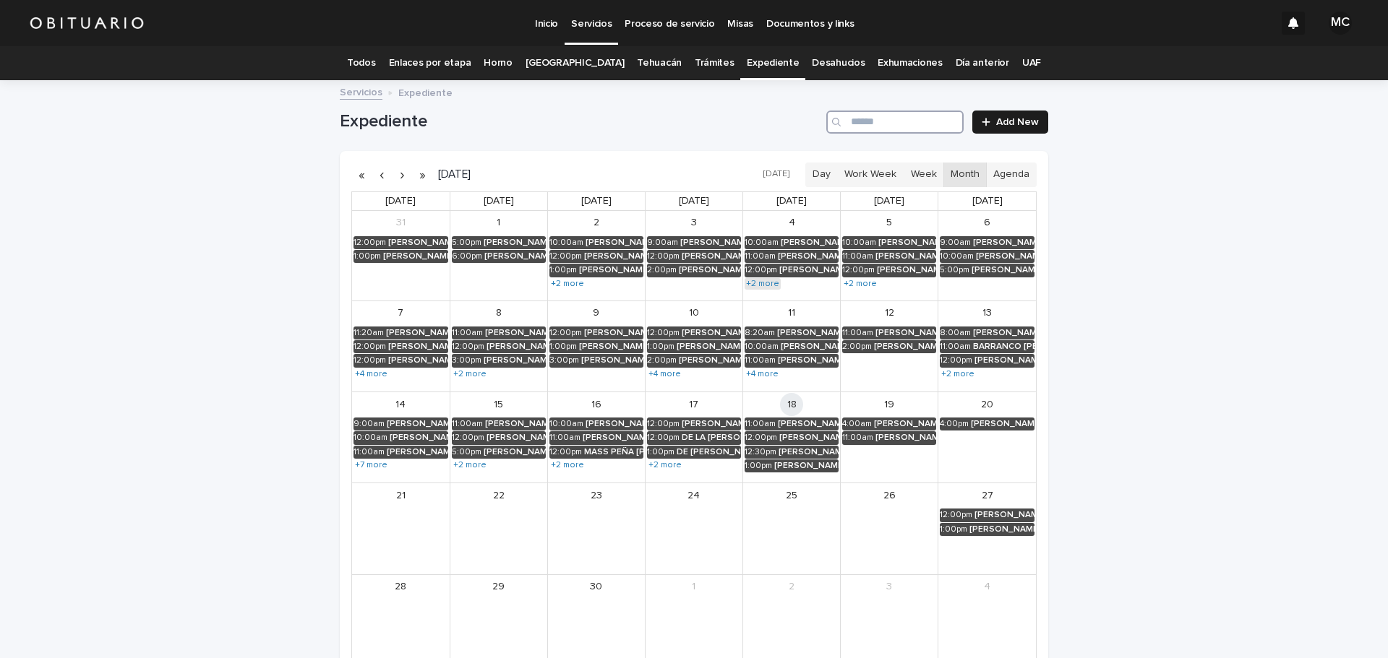
click at [754, 285] on link "+2 more" at bounding box center [762, 284] width 36 height 12
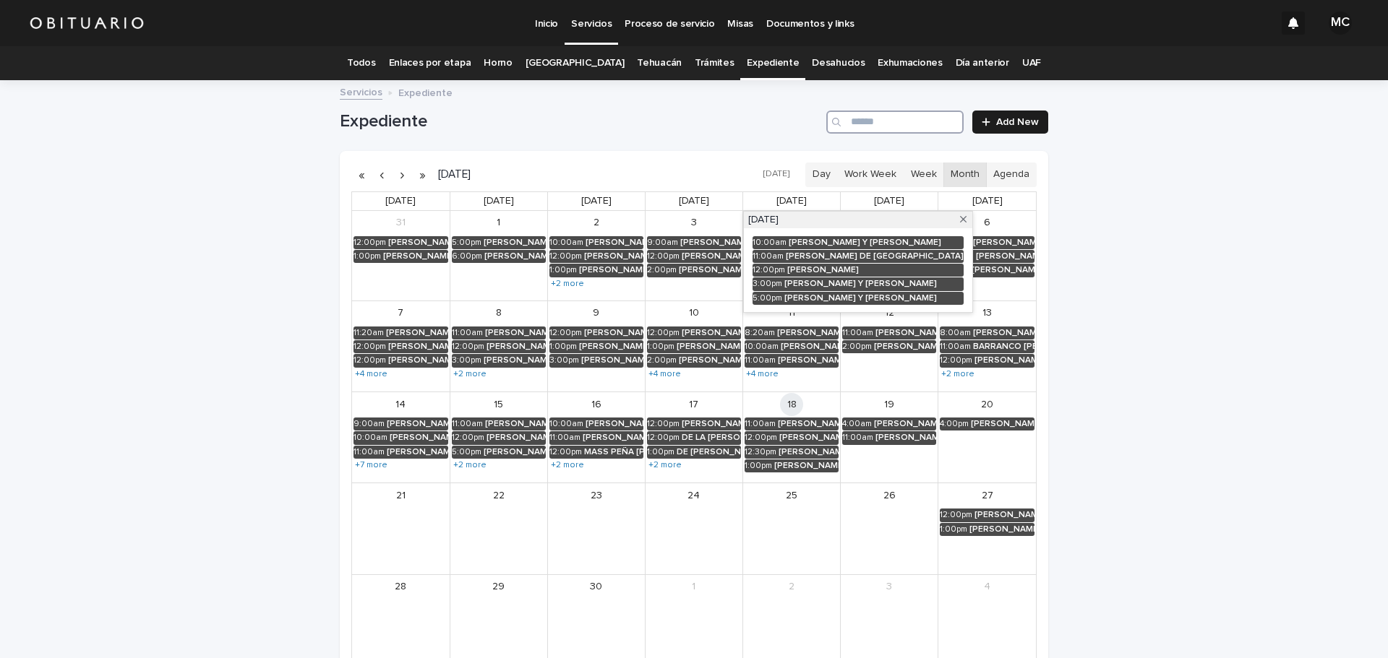
click at [983, 295] on div "6 9:00am [PERSON_NAME] 10:00am [PERSON_NAME] 5:00pm [PERSON_NAME] [PERSON_NAME]" at bounding box center [987, 256] width 98 height 90
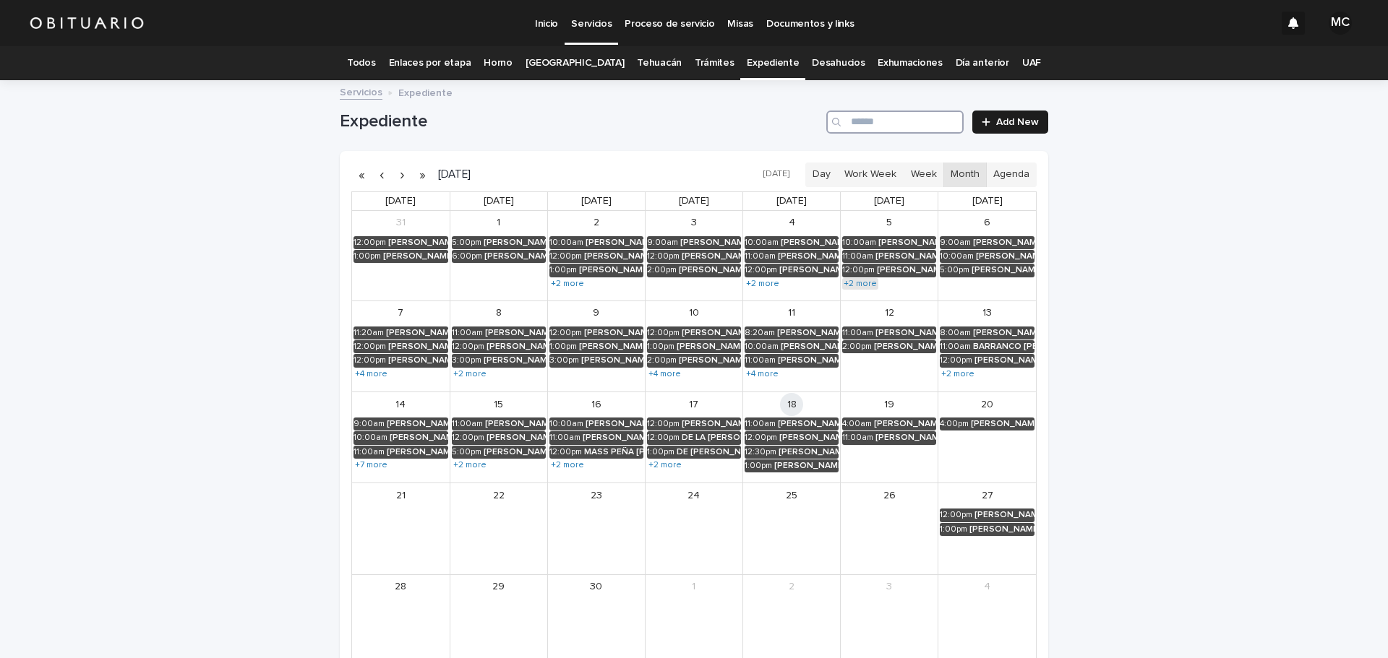
click at [856, 284] on link "+2 more" at bounding box center [860, 284] width 36 height 12
click at [1088, 311] on div "Loading... Saving… Loading... Saving… Expediente Add New [DATE] [DATE] Day Work…" at bounding box center [694, 416] width 1388 height 668
click at [371, 375] on link "+4 more" at bounding box center [370, 375] width 35 height 12
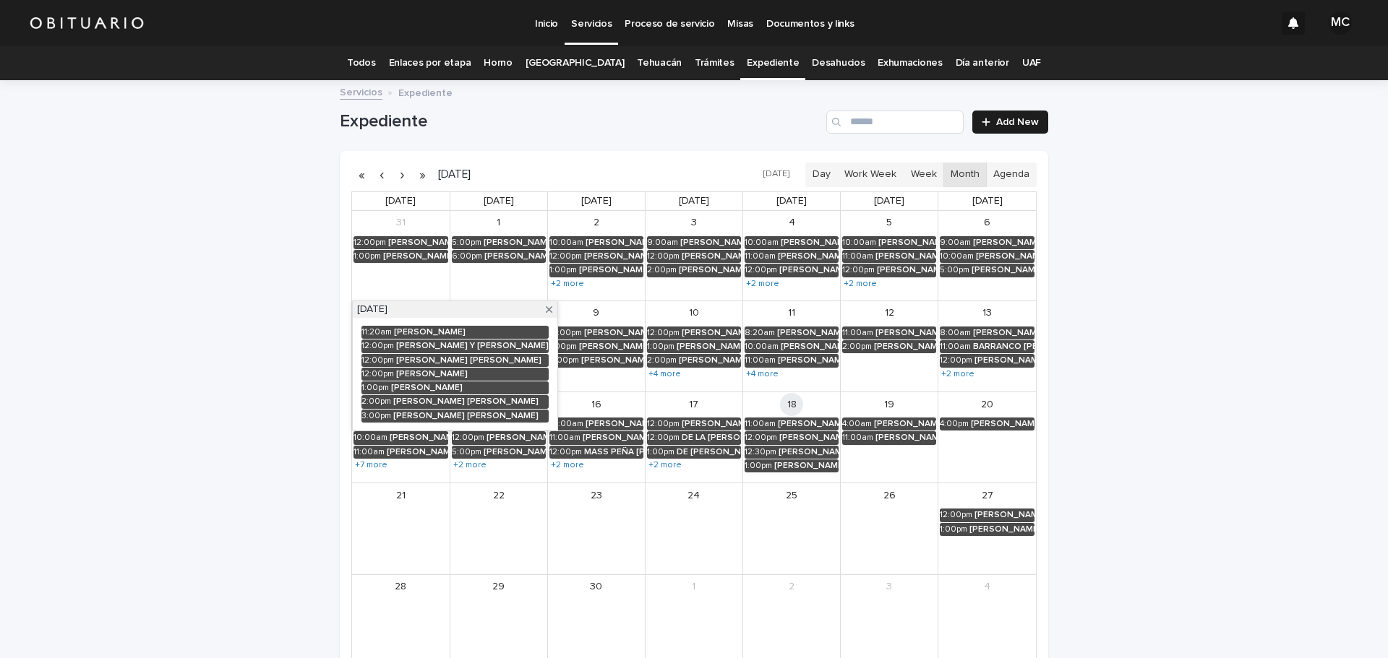
click at [340, 396] on div "[DATE] [DATE] Day Work Week Week Month Agenda [DATE] [DATE] [DATE] [DATE] [DATE…" at bounding box center [694, 414] width 708 height 527
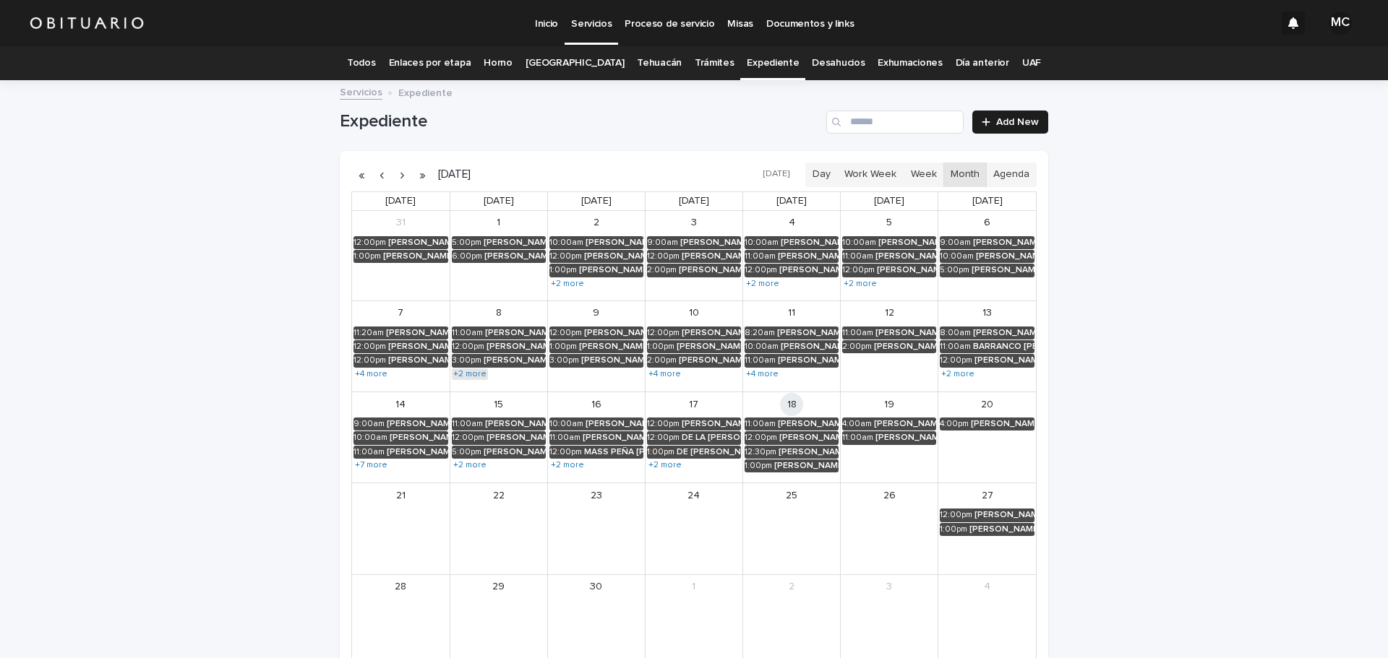
click at [459, 374] on link "+2 more" at bounding box center [470, 375] width 36 height 12
click at [437, 312] on div "7" at bounding box center [401, 313] width 98 height 24
click at [670, 369] on link "+4 more" at bounding box center [664, 375] width 35 height 12
click at [911, 399] on div "19" at bounding box center [888, 404] width 97 height 24
click at [766, 377] on link "+4 more" at bounding box center [761, 375] width 35 height 12
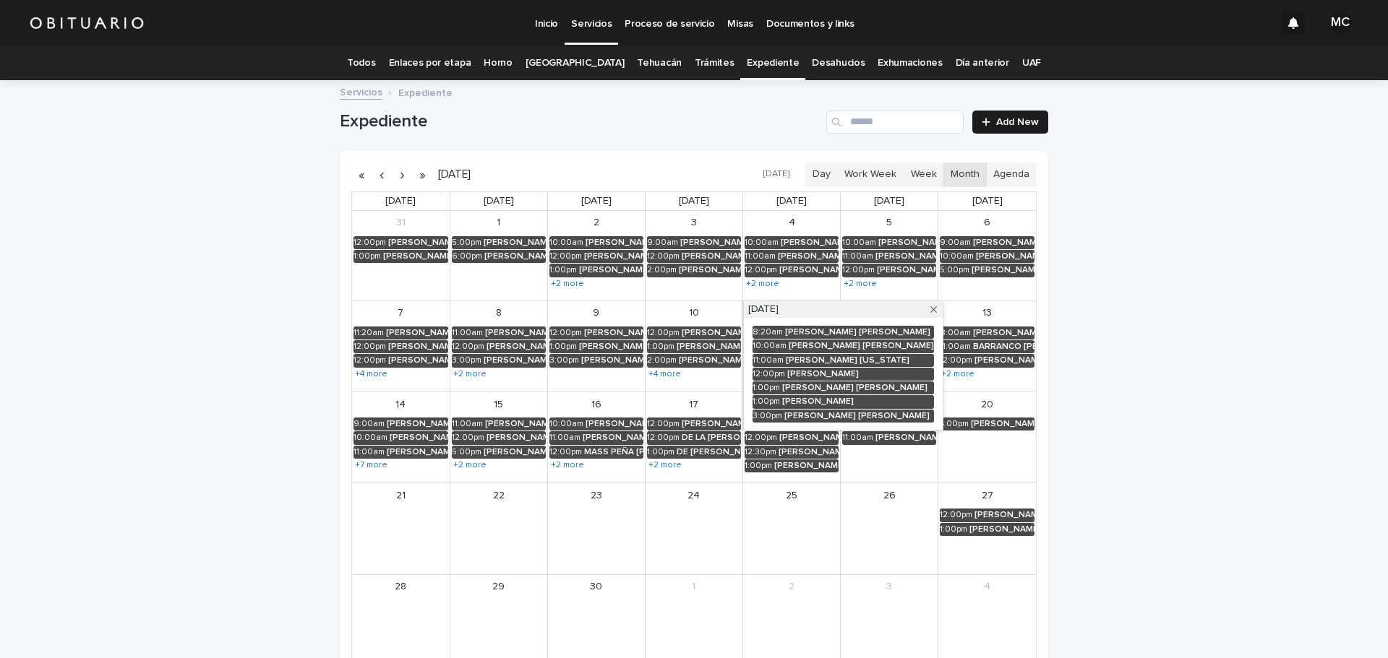
click at [938, 403] on div "20" at bounding box center [987, 404] width 98 height 24
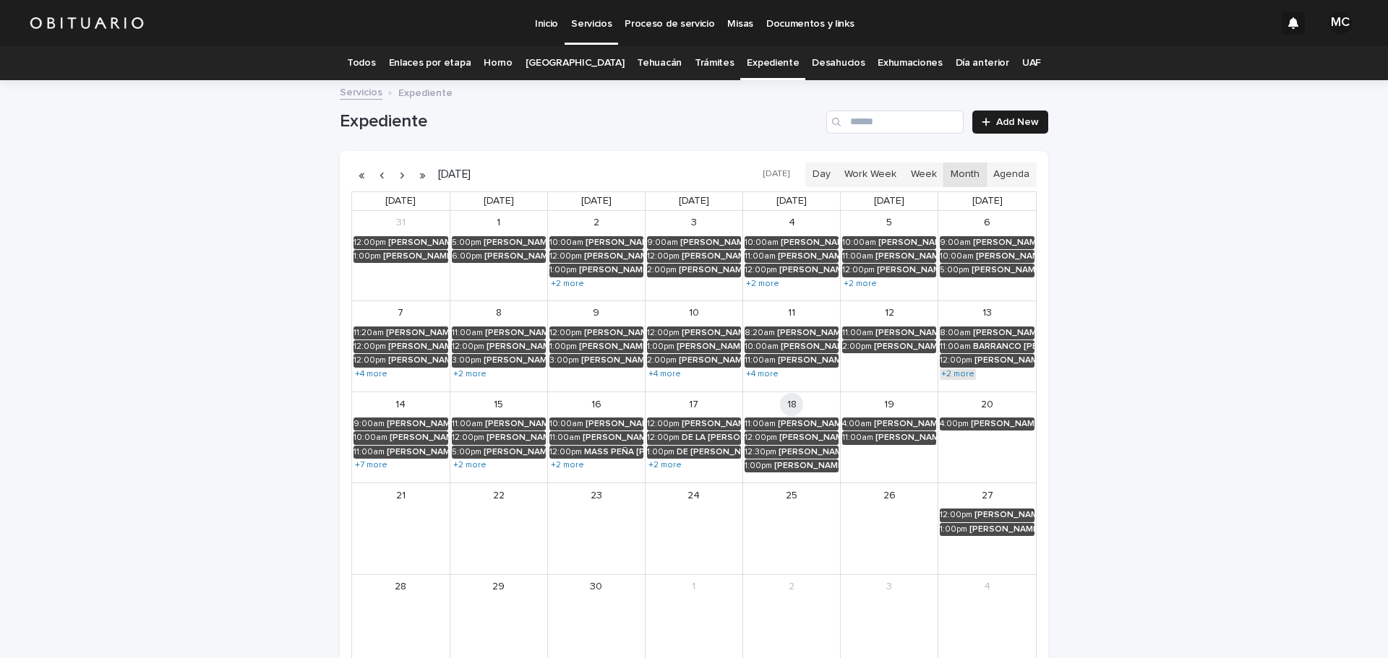
click at [947, 370] on link "+2 more" at bounding box center [957, 375] width 36 height 12
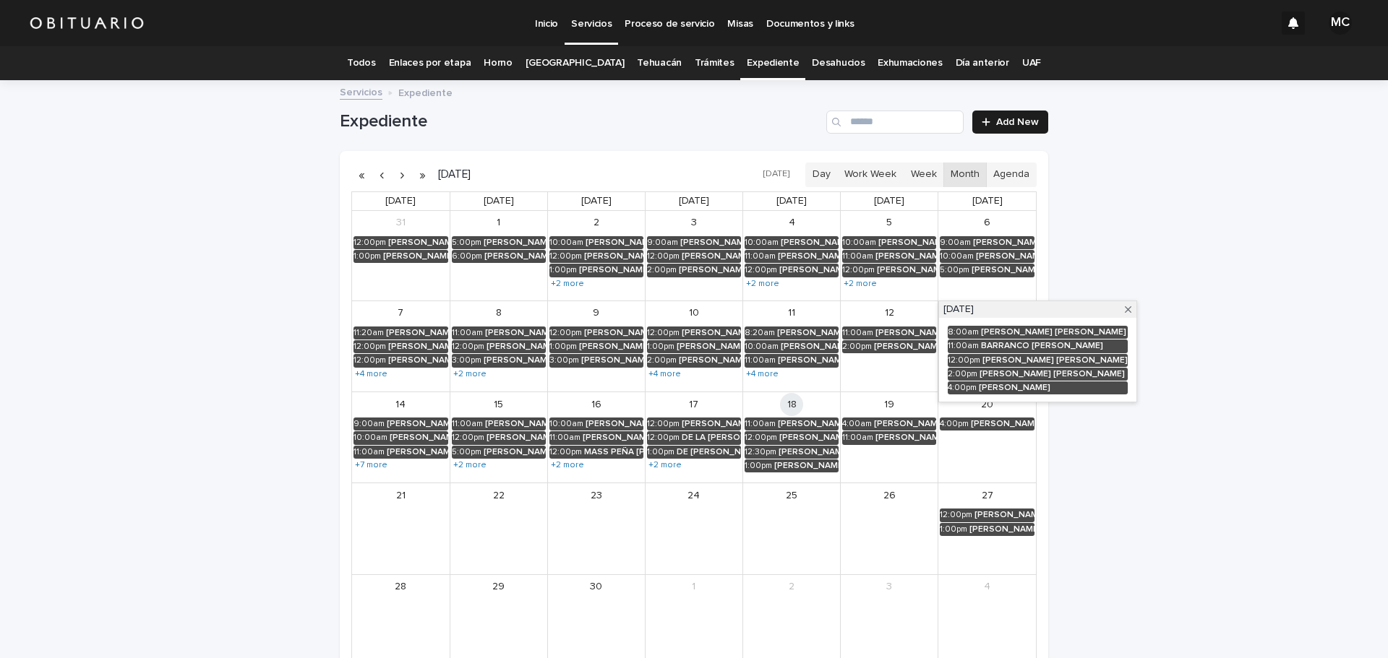
click at [1052, 402] on div "8:00am [PERSON_NAME] [PERSON_NAME] 11:00am [PERSON_NAME] 12:00pm [PERSON_NAME] …" at bounding box center [1037, 360] width 197 height 84
click at [360, 468] on link "+7 more" at bounding box center [370, 466] width 35 height 12
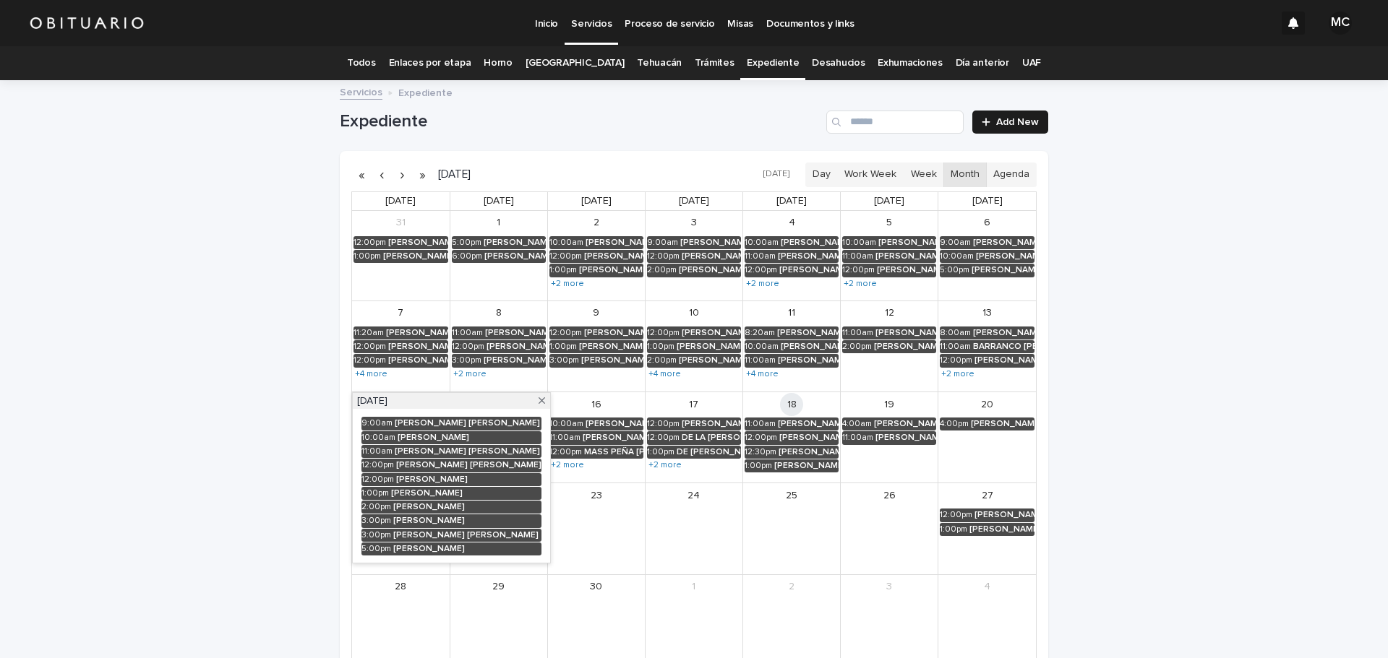
click at [600, 532] on div "23" at bounding box center [596, 528] width 97 height 90
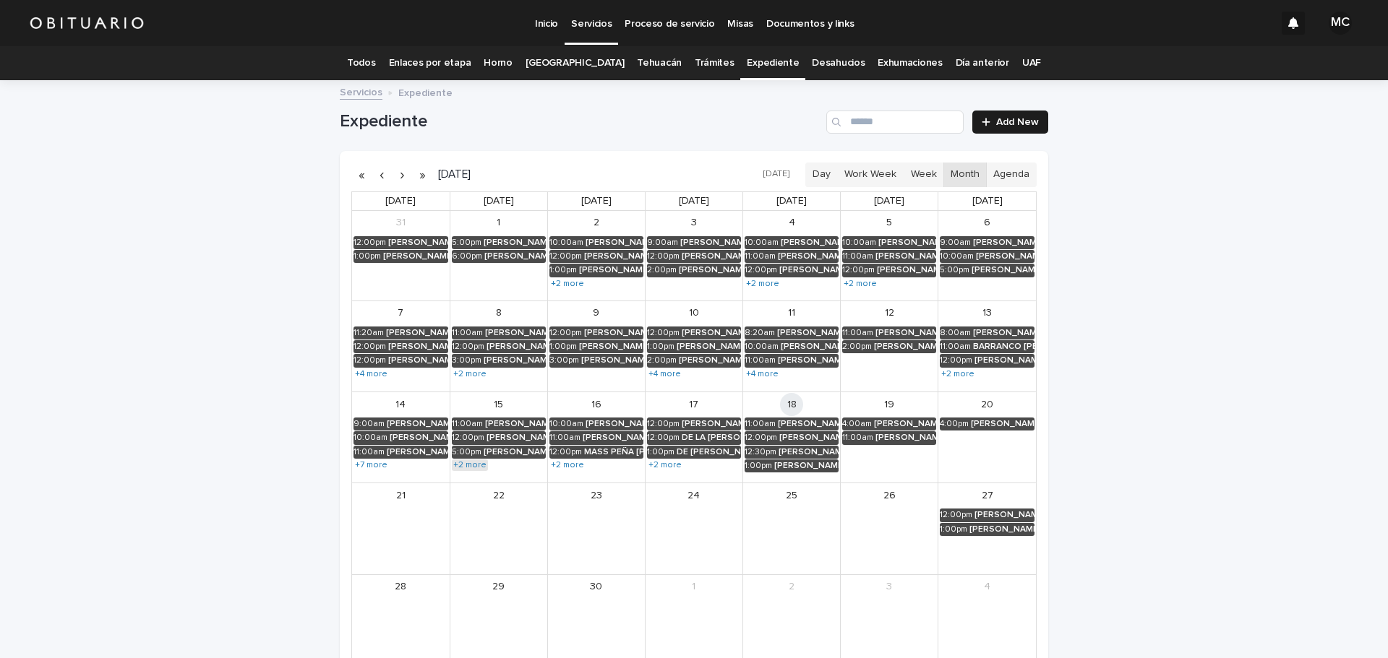
click at [463, 464] on link "+2 more" at bounding box center [470, 466] width 36 height 12
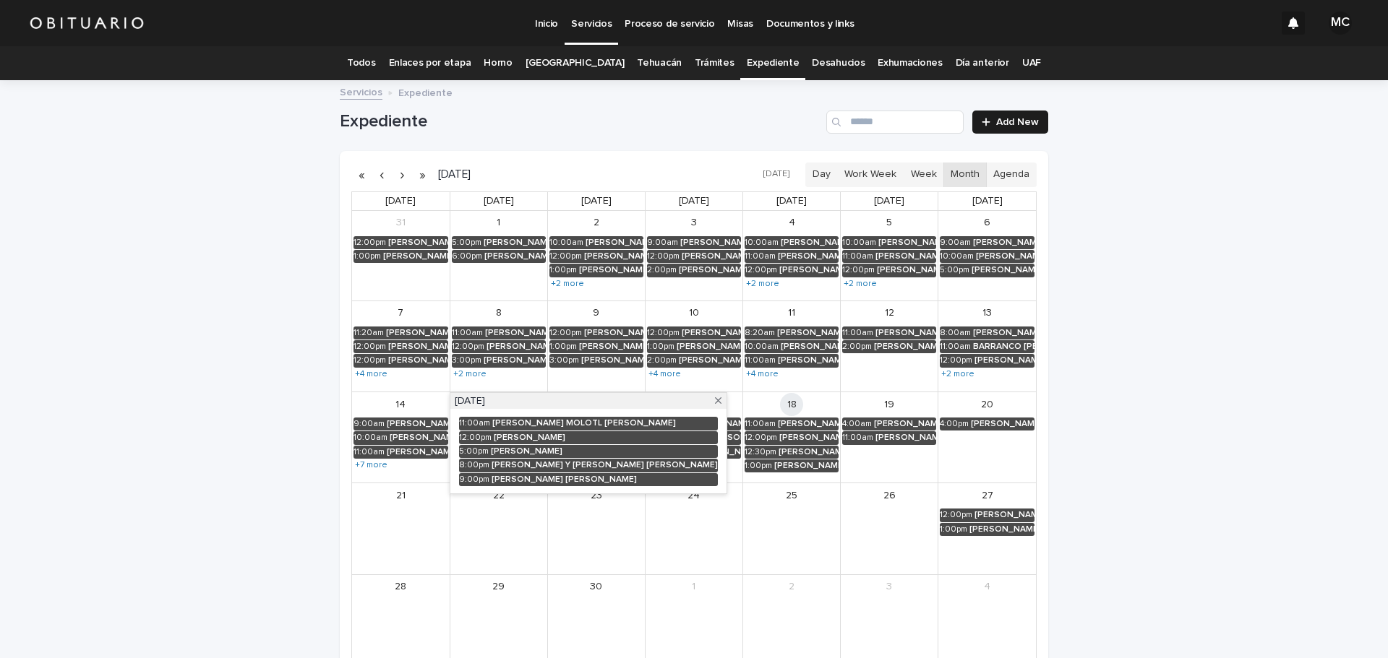
click at [559, 528] on div "23" at bounding box center [596, 528] width 97 height 90
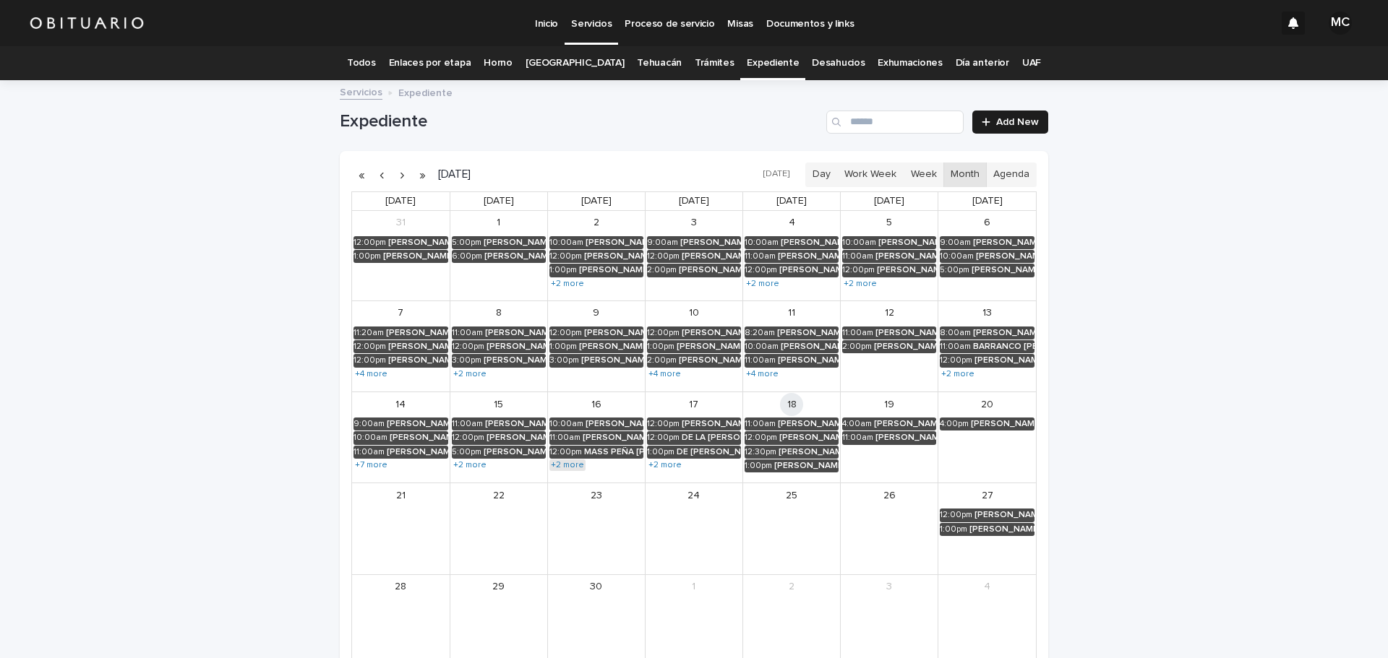
click at [564, 464] on link "+2 more" at bounding box center [567, 466] width 36 height 12
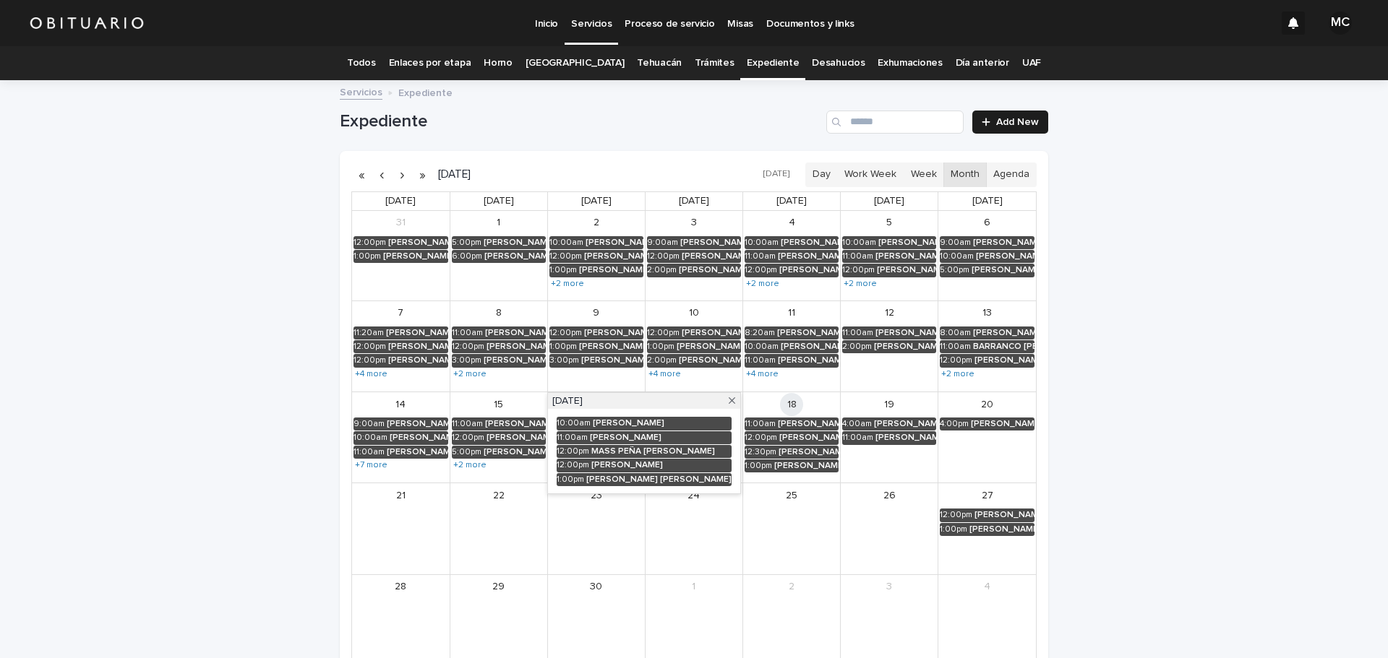
click at [626, 516] on div "23" at bounding box center [596, 528] width 97 height 90
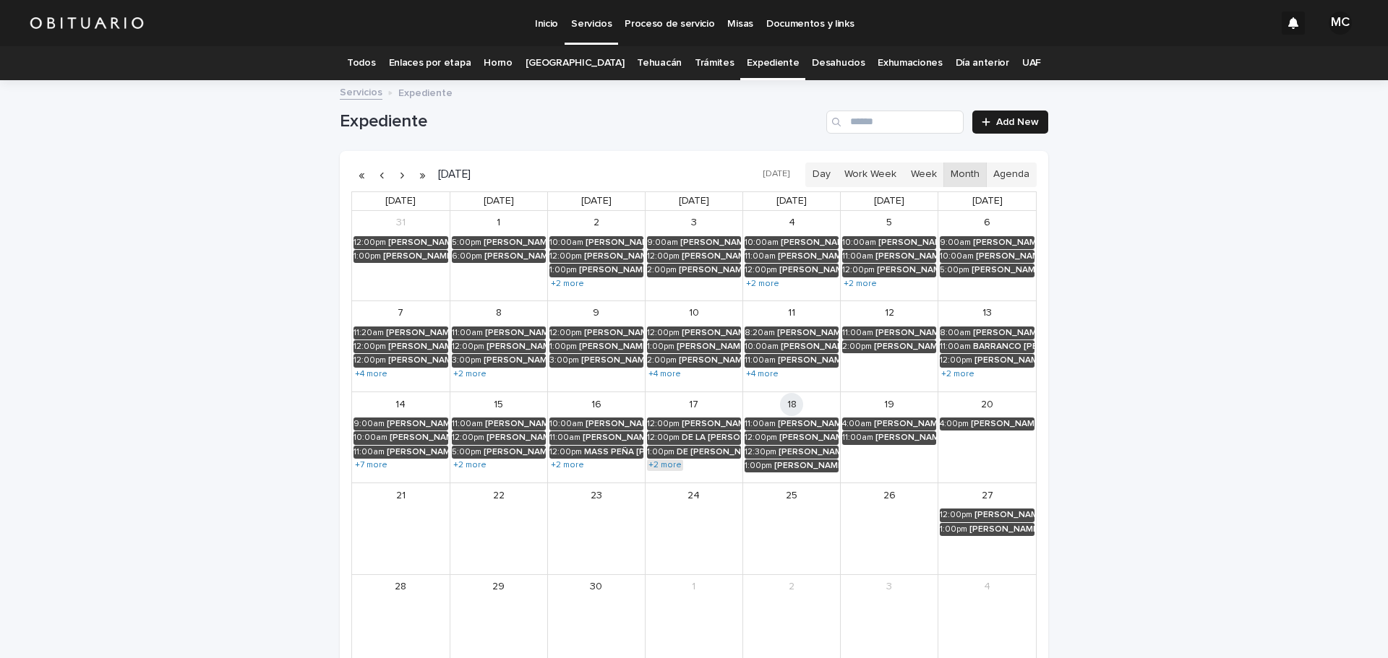
click at [652, 466] on link "+2 more" at bounding box center [665, 466] width 36 height 12
click at [658, 513] on div "24" at bounding box center [693, 528] width 97 height 90
click at [377, 177] on button "button" at bounding box center [381, 174] width 20 height 23
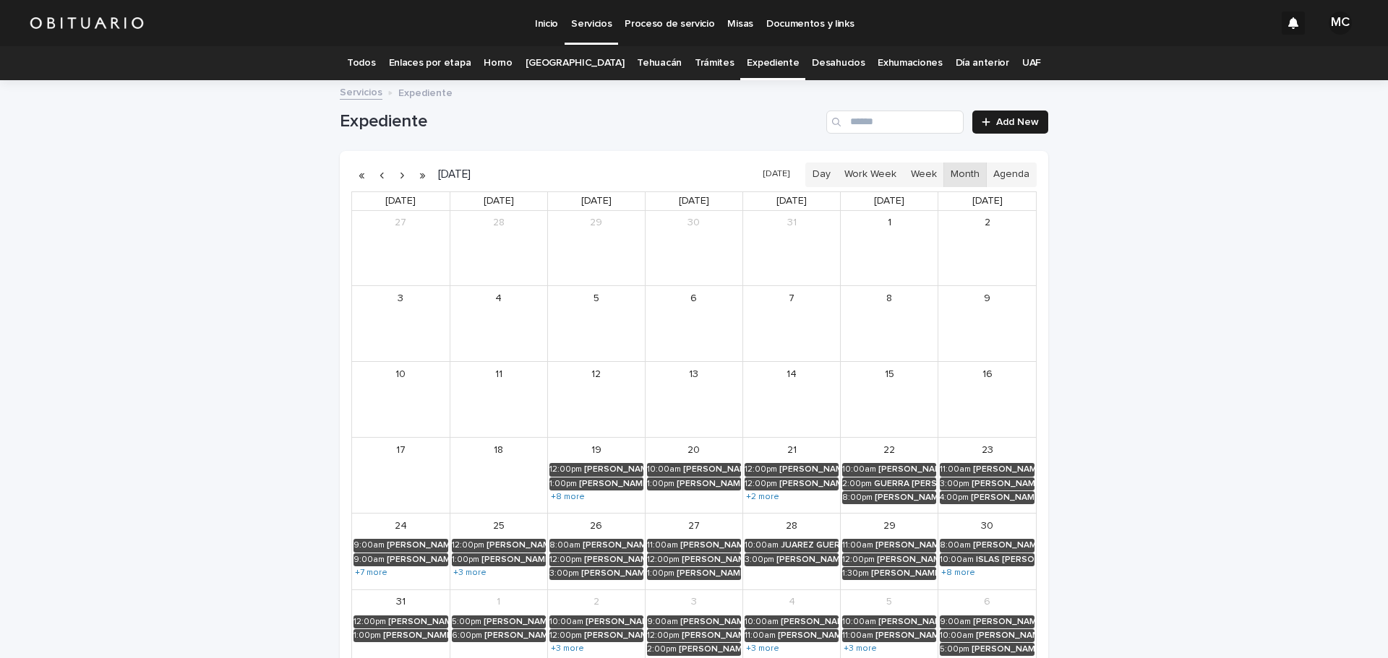
scroll to position [72, 0]
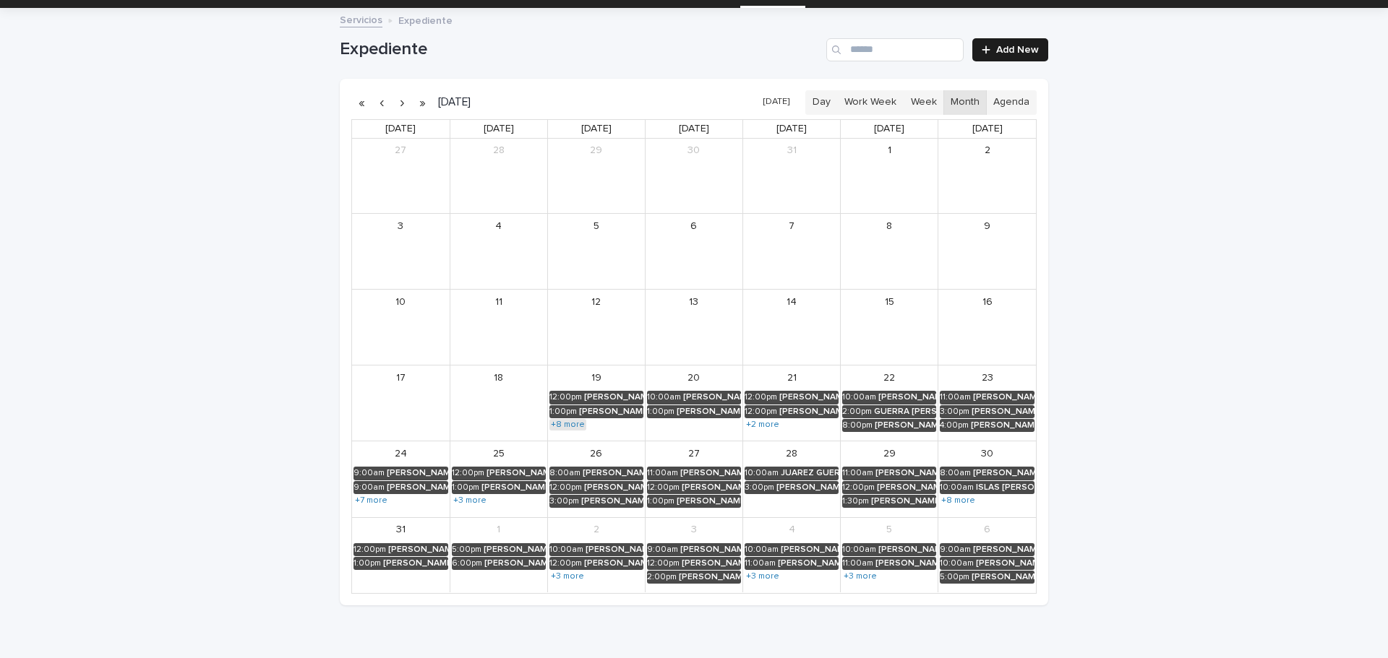
click at [568, 420] on link "+8 more" at bounding box center [567, 425] width 37 height 12
click at [684, 354] on div "13" at bounding box center [693, 327] width 97 height 75
click at [758, 423] on link "+2 more" at bounding box center [762, 425] width 36 height 12
click at [859, 349] on div "15" at bounding box center [888, 327] width 97 height 75
click at [353, 500] on link "+7 more" at bounding box center [370, 501] width 35 height 12
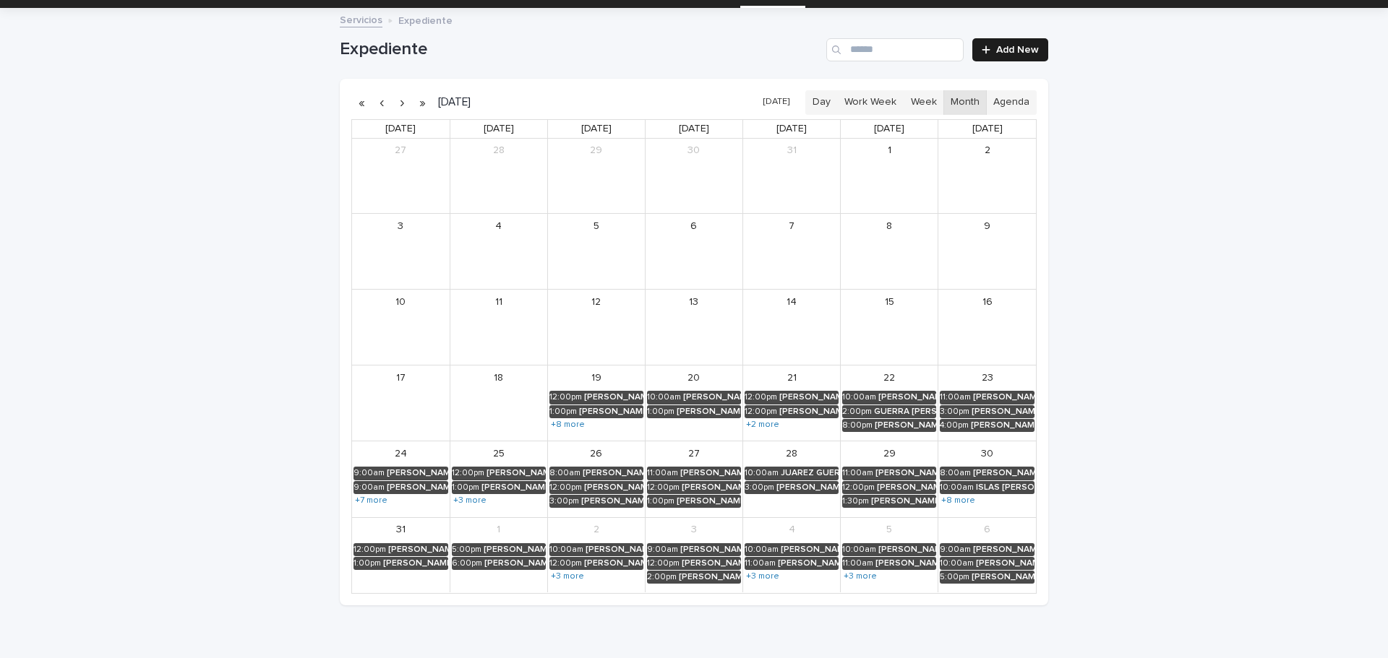
click at [325, 550] on div "Loading... Saving… Loading... Saving… Expediente Add New [DATE] [DATE] Day Work…" at bounding box center [694, 343] width 1388 height 668
click at [454, 502] on link "+3 more" at bounding box center [470, 501] width 36 height 12
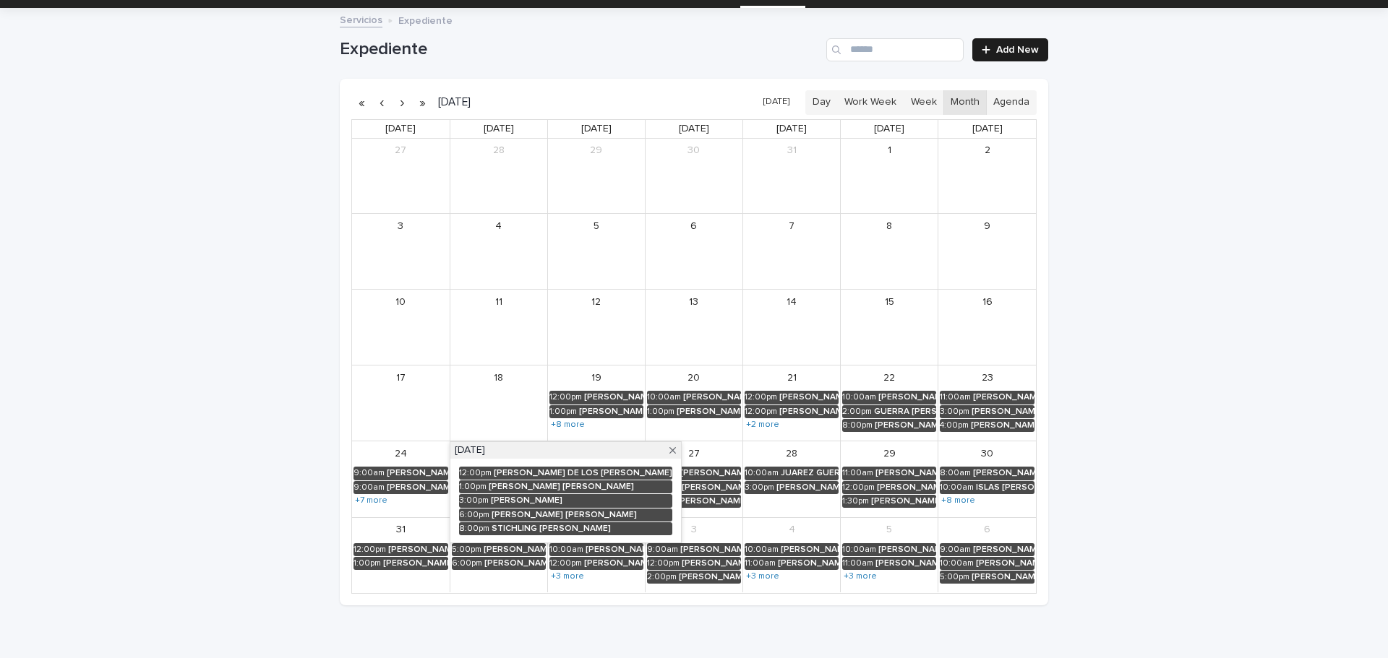
click at [429, 531] on div "31" at bounding box center [401, 530] width 98 height 24
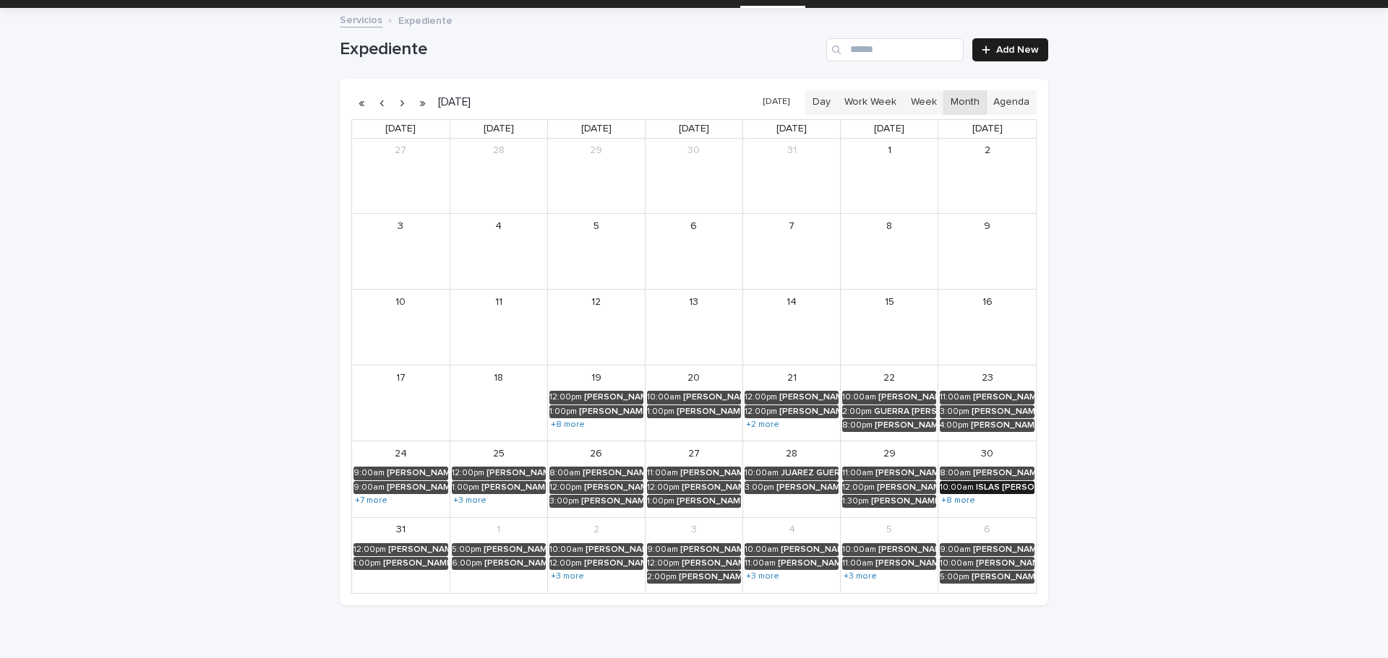
click at [941, 493] on link "10:00am [GEOGRAPHIC_DATA][PERSON_NAME]" at bounding box center [986, 487] width 95 height 13
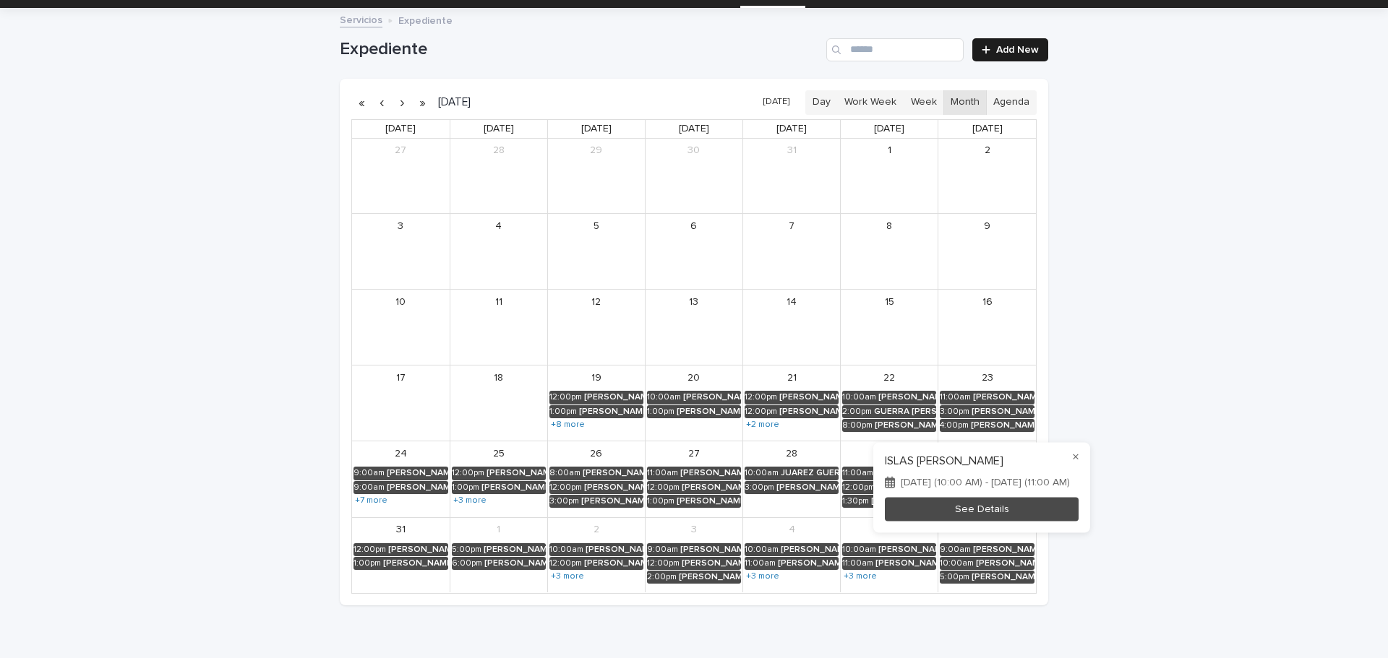
click at [1199, 449] on div at bounding box center [694, 329] width 1388 height 658
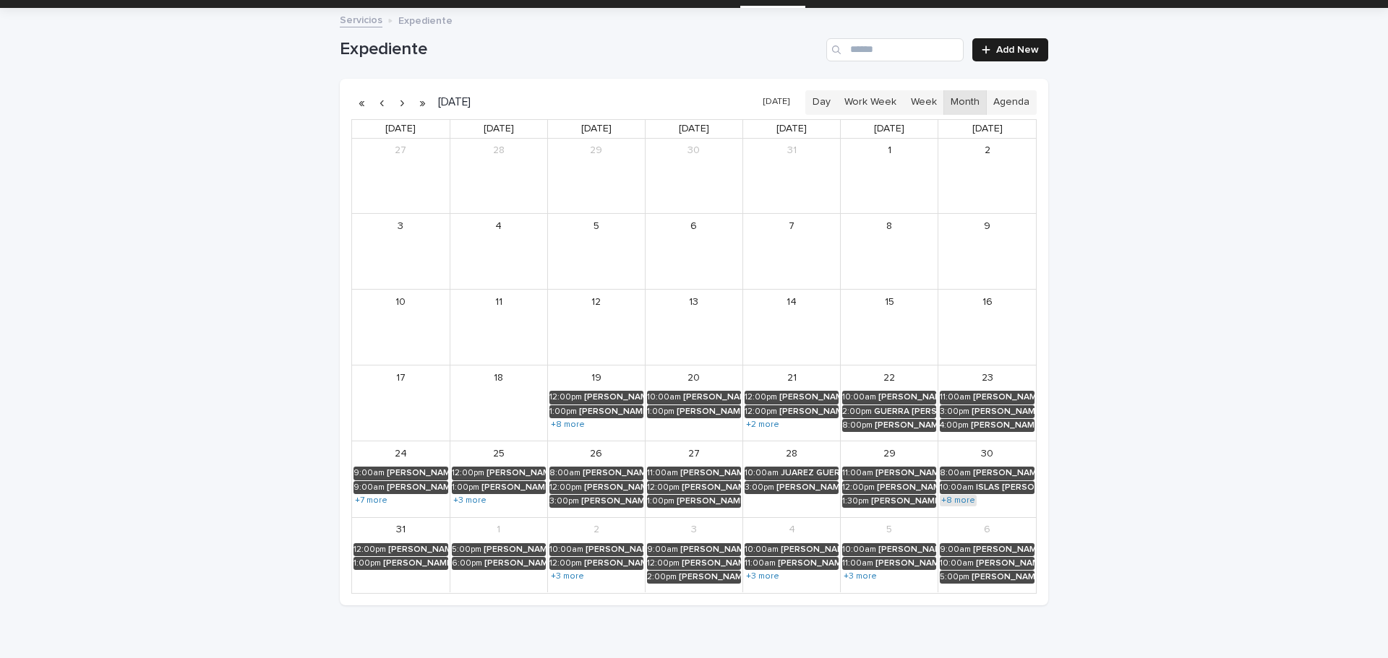
click at [958, 498] on link "+8 more" at bounding box center [957, 501] width 37 height 12
drag, startPoint x: 877, startPoint y: 610, endPoint x: 723, endPoint y: 601, distance: 154.9
click at [864, 610] on div "Loading... Saving… Loading... Saving… Expediente Add New [DATE] [DATE] Day Work…" at bounding box center [693, 325] width 723 height 632
click at [567, 579] on link "+3 more" at bounding box center [567, 577] width 36 height 12
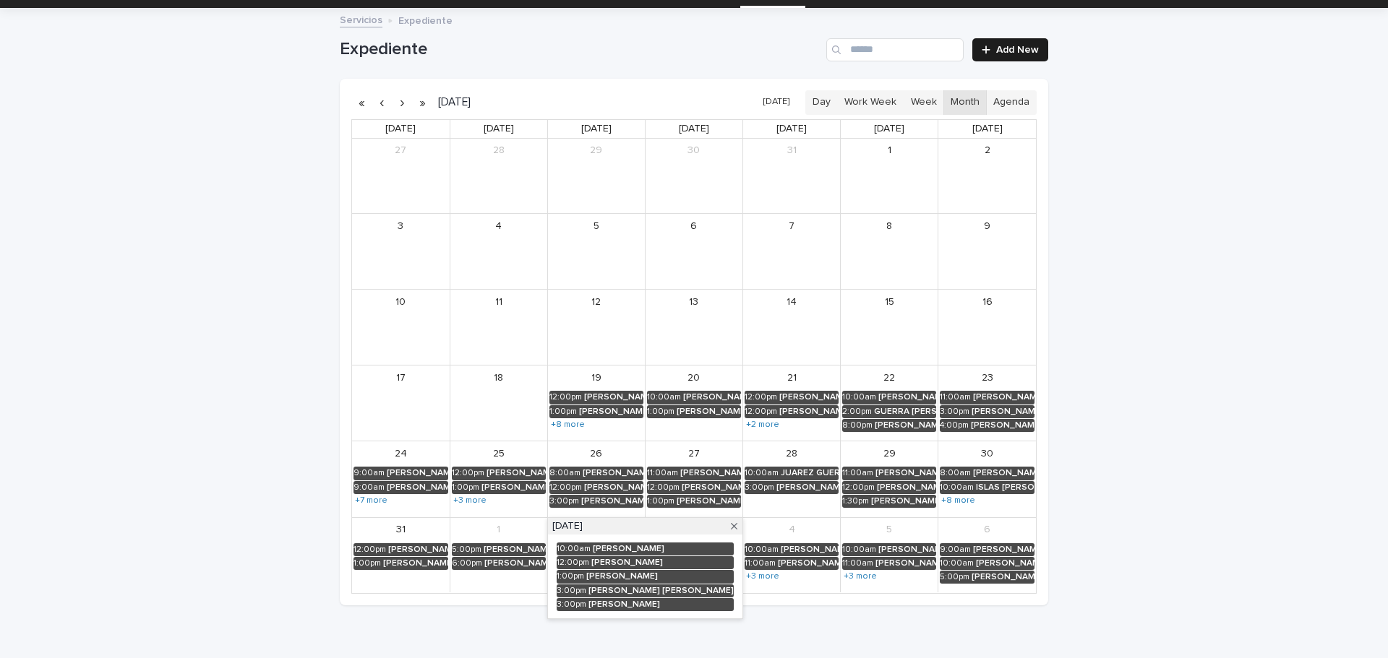
click at [616, 625] on div "Loading... Saving… Loading... Saving… Expediente Add New [DATE] [DATE] Day Work…" at bounding box center [693, 325] width 723 height 632
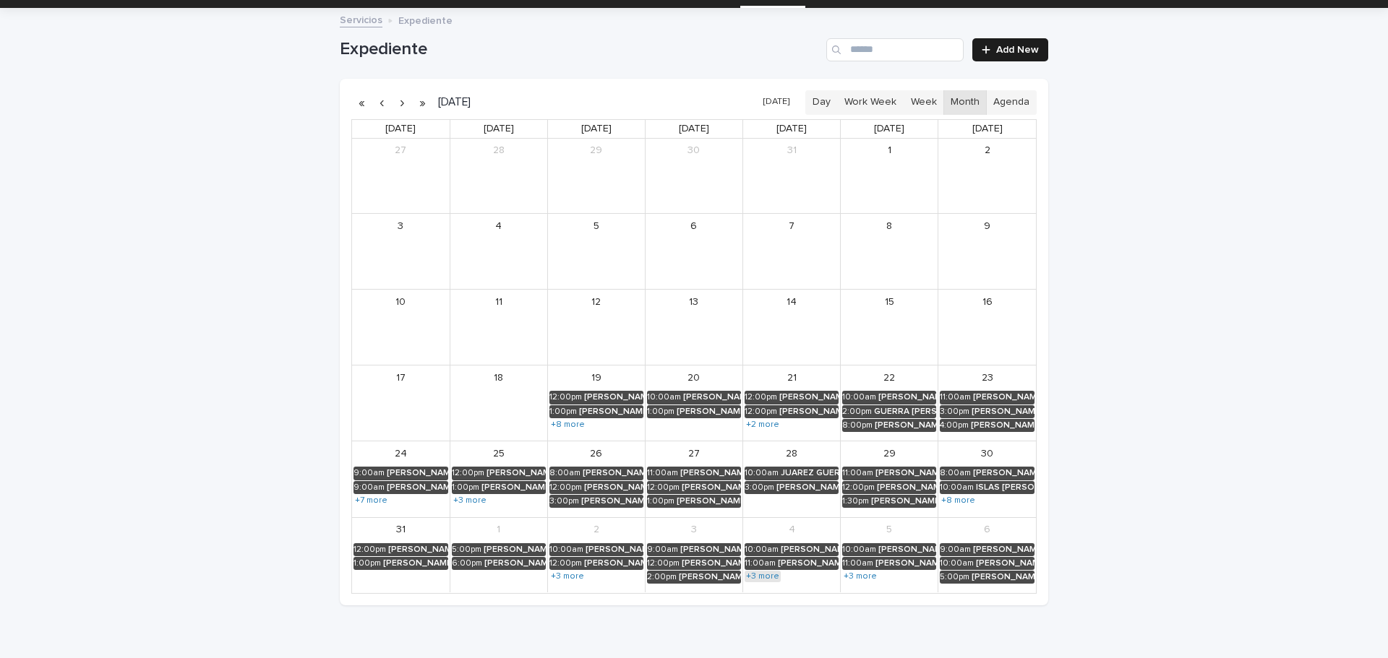
click at [755, 575] on link "+3 more" at bounding box center [762, 577] width 36 height 12
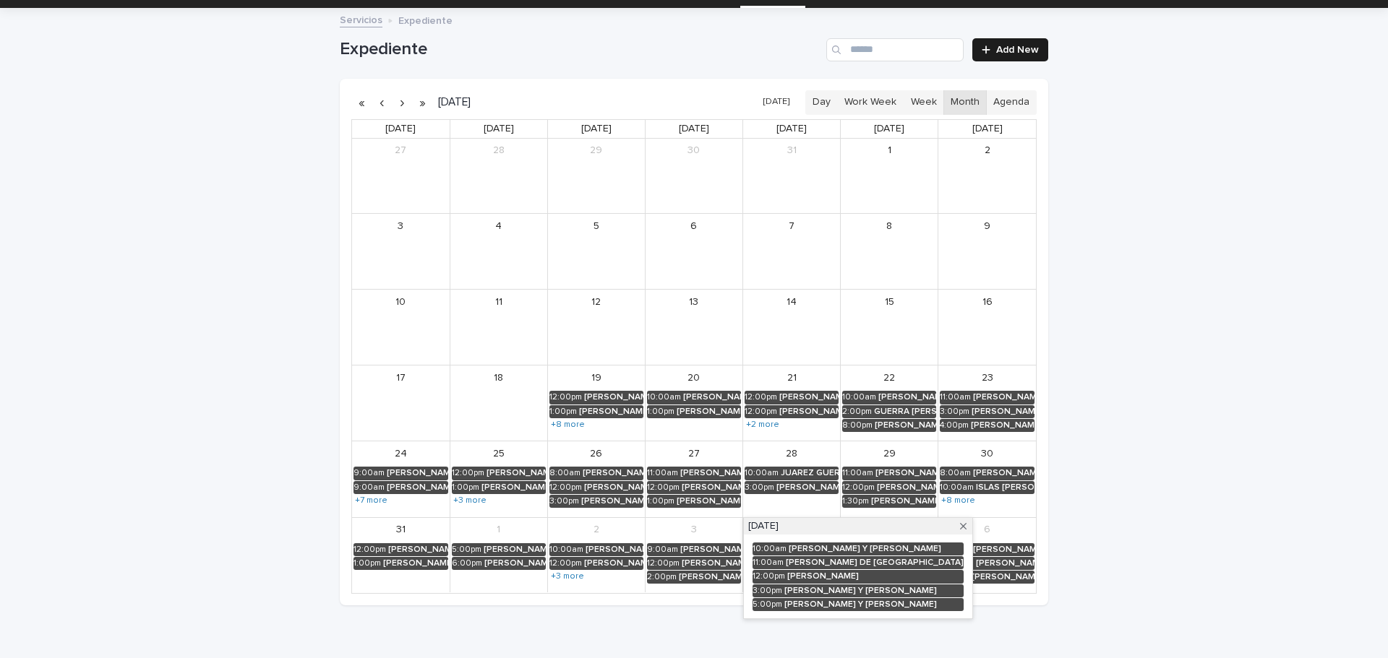
click at [786, 635] on div "Loading... Saving… Loading... Saving… Expediente Add New [DATE] [DATE] Day Work…" at bounding box center [693, 325] width 723 height 632
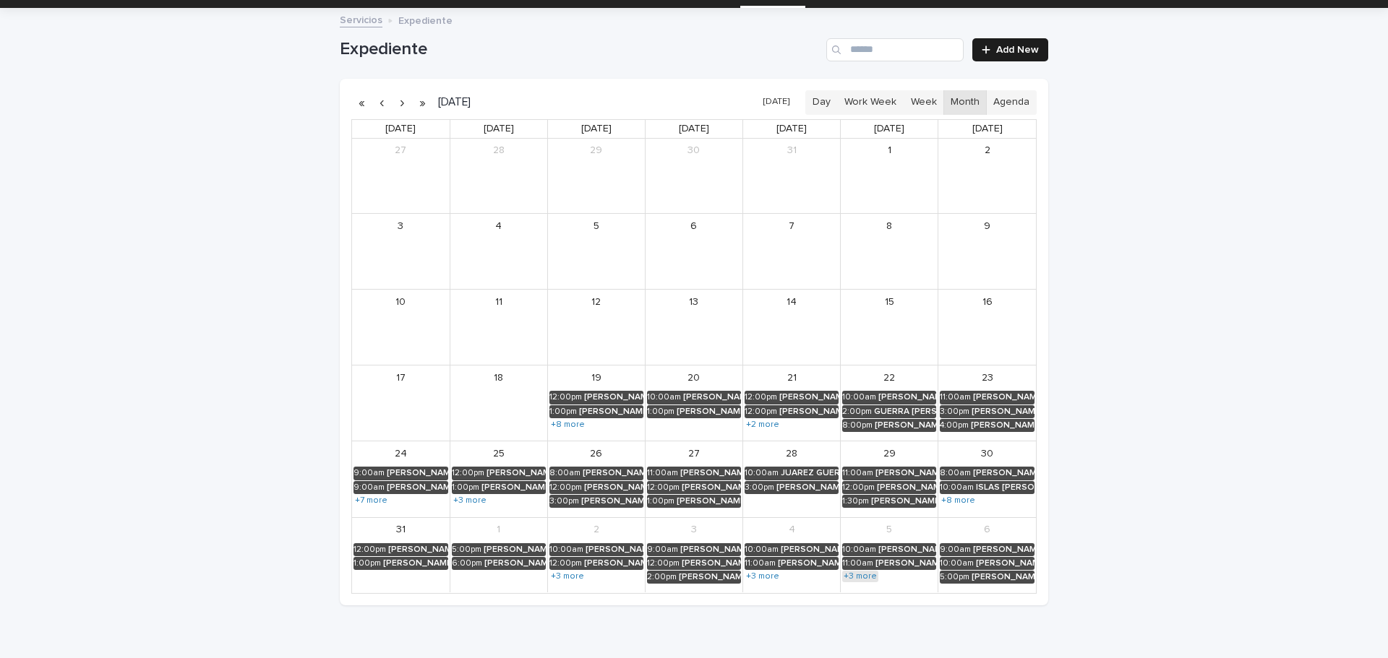
click at [857, 581] on link "+3 more" at bounding box center [860, 577] width 36 height 12
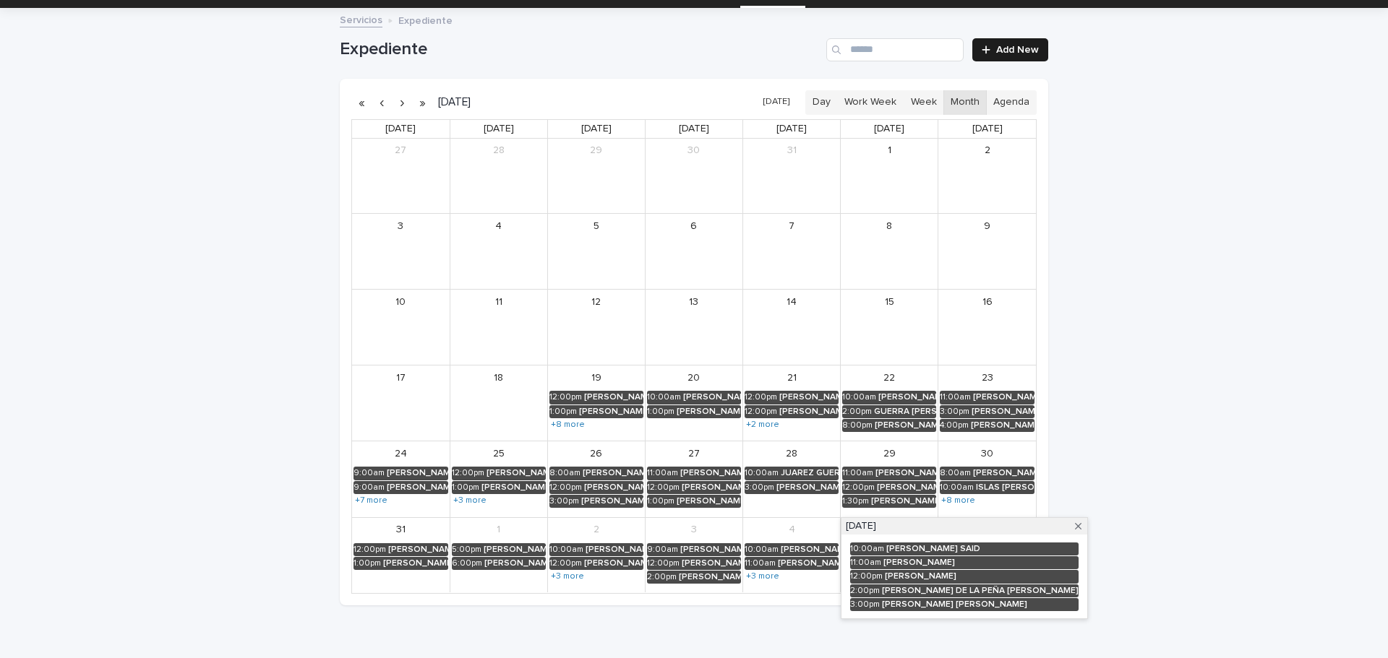
click at [810, 613] on div "Loading... Saving… Loading... Saving… Expediente Add New [DATE] [DATE] Day Work…" at bounding box center [693, 325] width 723 height 632
